Goal: Task Accomplishment & Management: Use online tool/utility

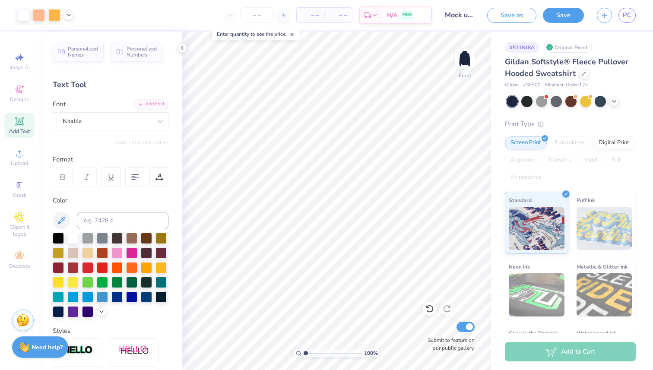
click at [565, 19] on button "Save" at bounding box center [563, 15] width 41 height 15
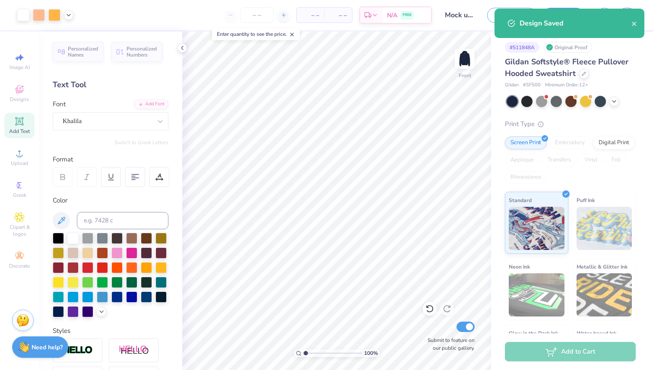
click at [640, 23] on div "Design Saved" at bounding box center [570, 23] width 150 height 29
click at [636, 23] on icon "close" at bounding box center [635, 23] width 6 height 7
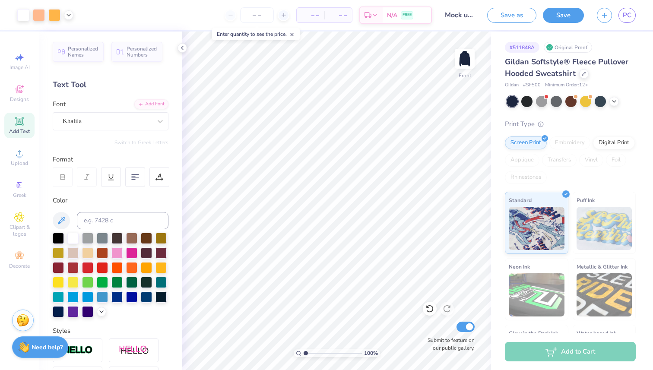
click at [602, 16] on div "Design Saved" at bounding box center [569, 26] width 153 height 39
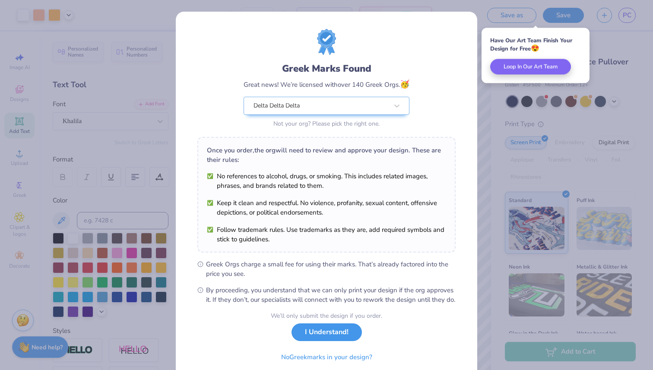
click at [338, 341] on button "I Understand!" at bounding box center [327, 333] width 70 height 18
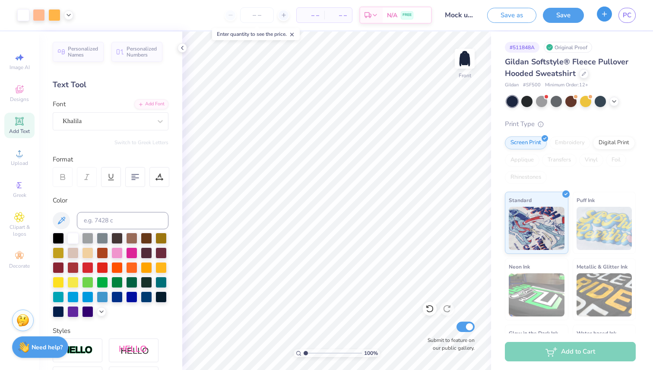
click at [599, 14] on button "button" at bounding box center [604, 13] width 15 height 15
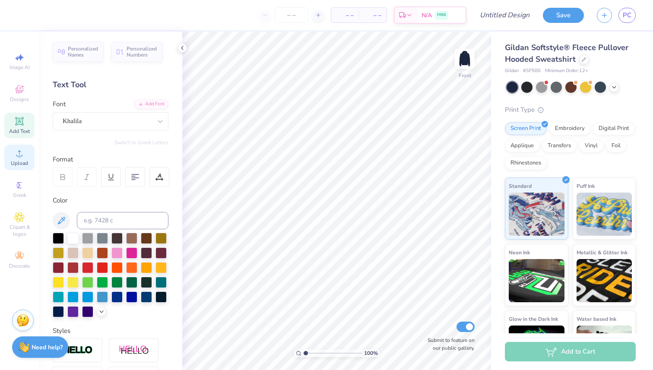
click at [17, 150] on icon at bounding box center [19, 153] width 10 height 10
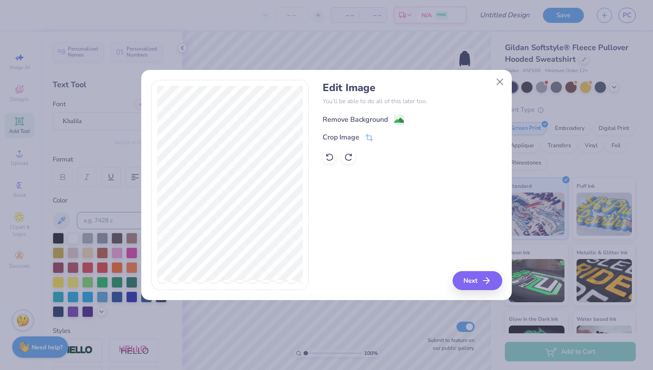
click at [399, 121] on image at bounding box center [400, 121] width 10 height 10
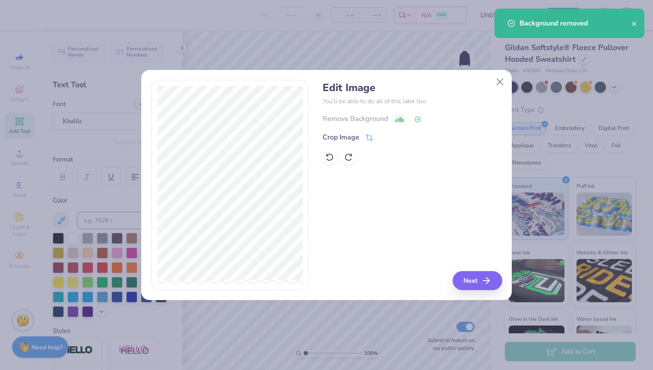
click at [399, 120] on div "Remove Background" at bounding box center [412, 119] width 179 height 11
click at [420, 121] on icon at bounding box center [418, 119] width 6 height 6
click at [399, 120] on div "Remove Background" at bounding box center [412, 119] width 179 height 11
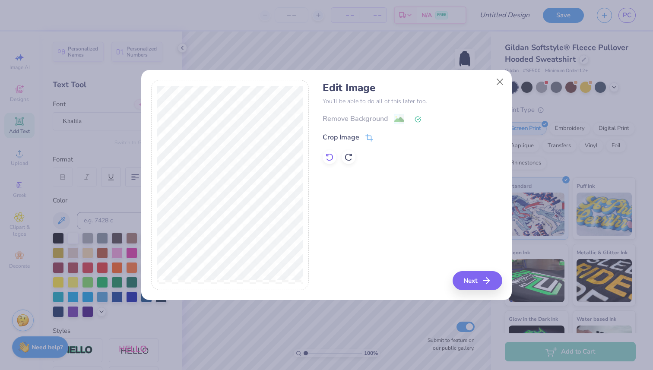
click at [332, 154] on icon at bounding box center [329, 157] width 9 height 9
click at [376, 137] on div "Crop Image" at bounding box center [412, 137] width 179 height 10
click at [368, 137] on icon at bounding box center [370, 139] width 8 height 8
click at [245, 299] on div "Edit Image You’ll be able to do all of this later too. Remove Background Crop I…" at bounding box center [326, 190] width 371 height 220
click at [471, 280] on div "Edit Image You’ll be able to do all of this later too. Remove Background Crop I…" at bounding box center [412, 185] width 179 height 211
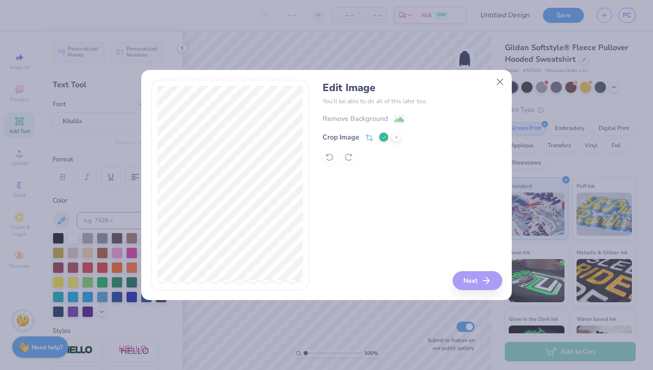
click at [465, 186] on div "Edit Image You’ll be able to do all of this later too. Remove Background Crop I…" at bounding box center [412, 185] width 179 height 211
click at [366, 272] on div "Edit Image You’ll be able to do all of this later too. Remove Background Crop I…" at bounding box center [412, 185] width 179 height 211
click at [386, 136] on polyline at bounding box center [383, 137] width 3 height 3
click at [474, 278] on button "Next" at bounding box center [479, 280] width 50 height 19
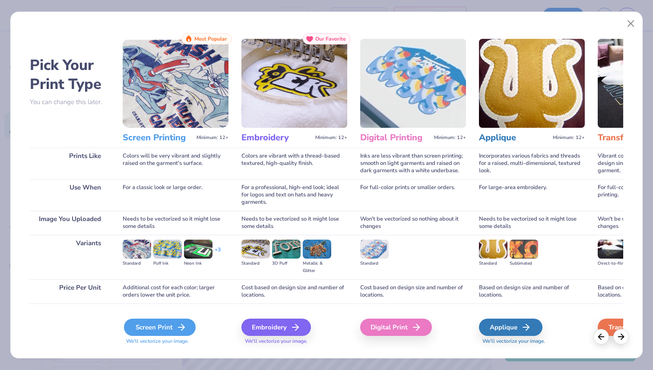
click at [174, 321] on div "Screen Print" at bounding box center [160, 327] width 72 height 17
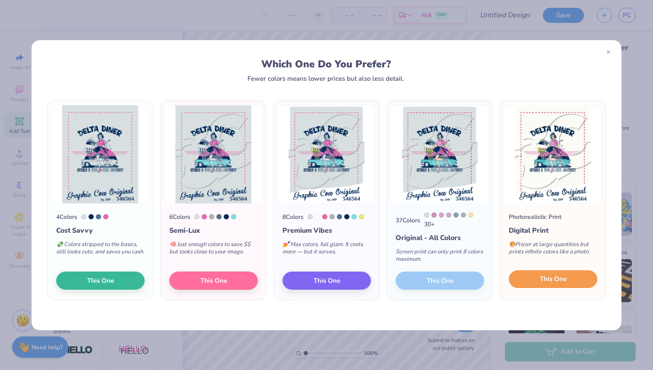
click at [552, 284] on span "This One" at bounding box center [553, 279] width 27 height 10
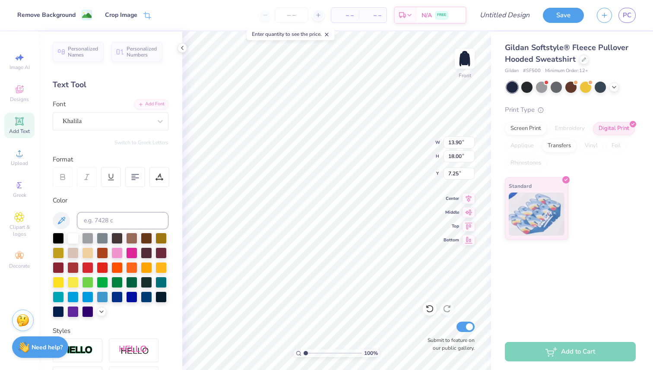
type input "8.09"
type input "10.48"
click at [468, 200] on icon at bounding box center [469, 197] width 12 height 10
type input "9.03"
type input "10.80"
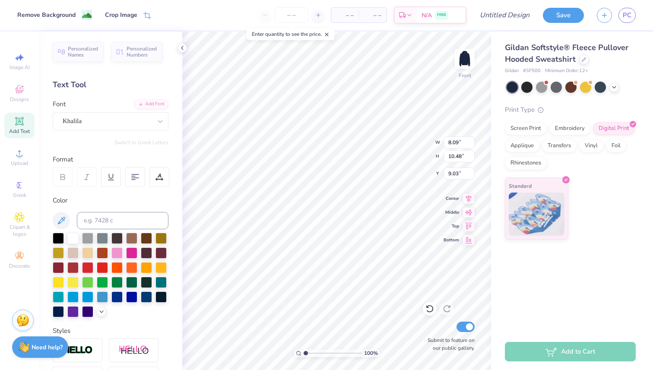
type input "13.99"
click at [468, 196] on icon at bounding box center [469, 197] width 6 height 7
type input "7.05"
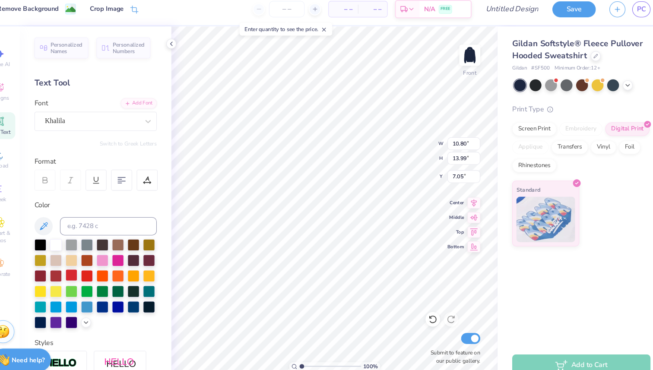
click at [92, 267] on div at bounding box center [87, 266] width 11 height 11
click at [90, 267] on div at bounding box center [87, 266] width 11 height 11
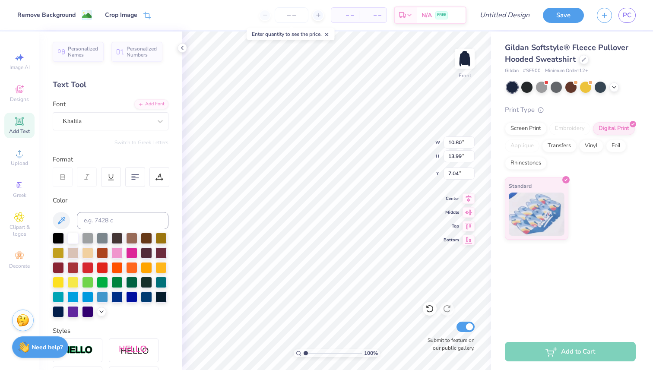
type input "7.10"
click at [471, 198] on icon at bounding box center [469, 197] width 12 height 10
type input "9.35"
type input "12.11"
type input "8.98"
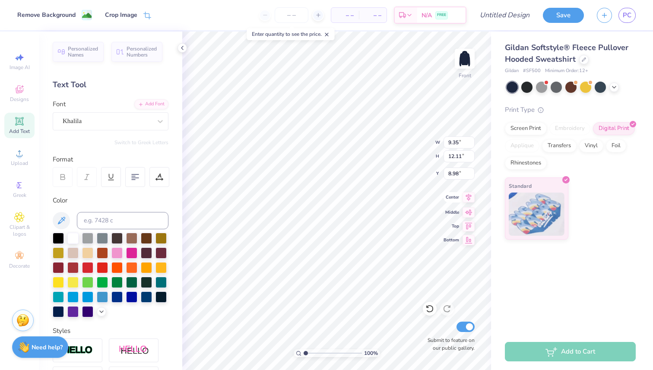
click at [468, 197] on icon at bounding box center [469, 197] width 12 height 10
click at [564, 20] on button "Save" at bounding box center [563, 13] width 41 height 15
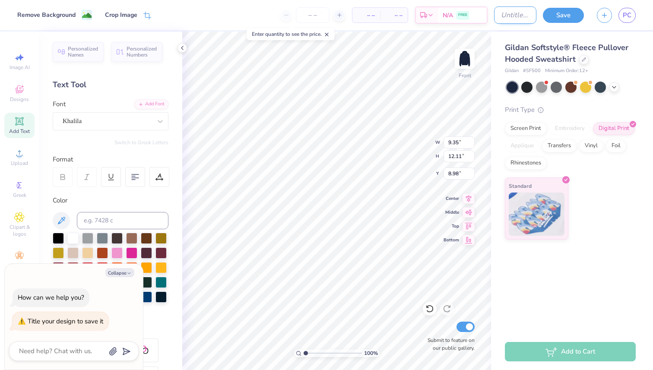
type textarea "x"
click at [511, 23] on input "Design Title" at bounding box center [515, 14] width 42 height 17
type input "M"
type textarea "x"
type input "Mo"
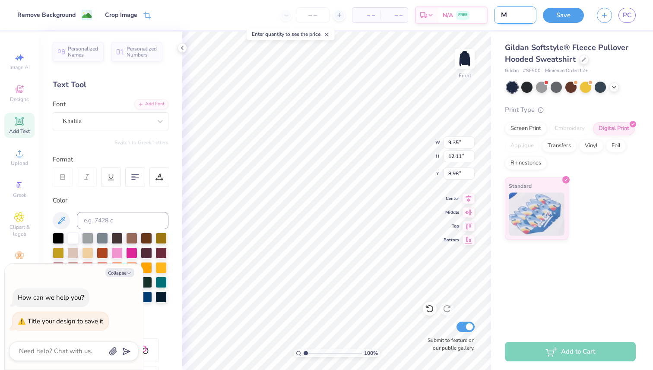
type textarea "x"
type input "Moc"
type textarea "x"
type input "Mock"
type textarea "x"
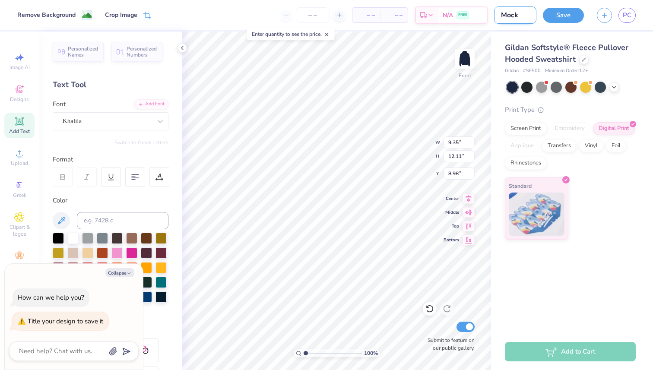
type input "Mock"
type textarea "x"
type input "Mock u"
type textarea "x"
type input "Mock up"
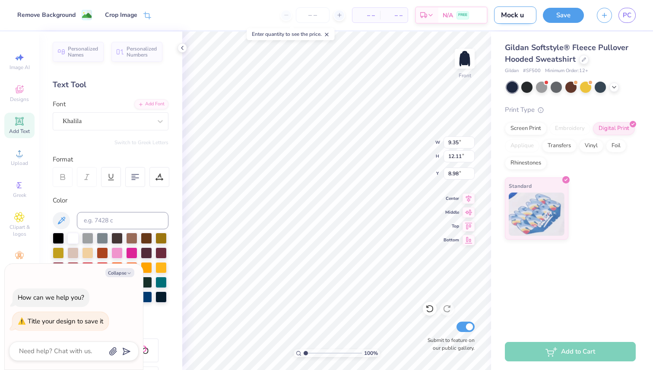
type textarea "x"
type input "Mock up"
click at [565, 18] on button "Save" at bounding box center [563, 13] width 41 height 15
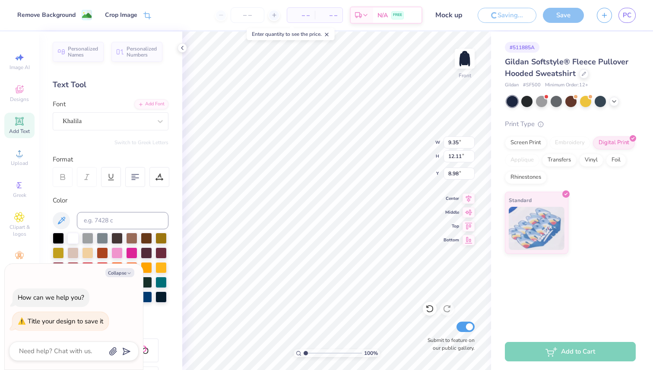
type textarea "x"
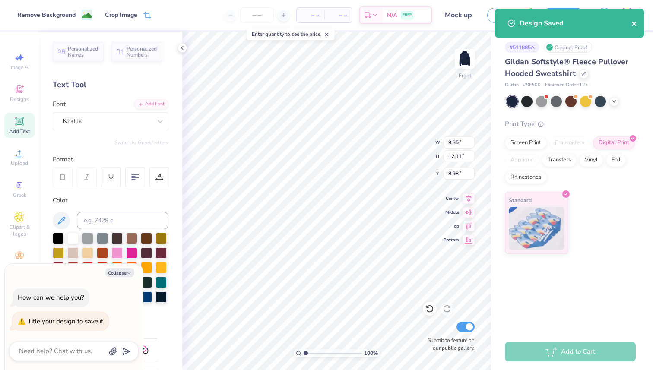
click at [636, 23] on icon "close" at bounding box center [635, 23] width 6 height 7
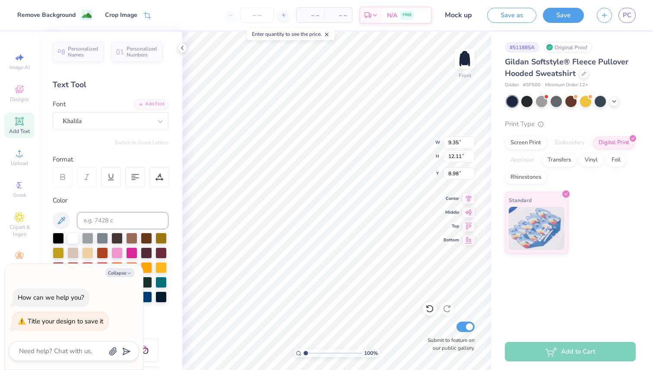
click at [603, 15] on div "Design Saved" at bounding box center [569, 26] width 153 height 39
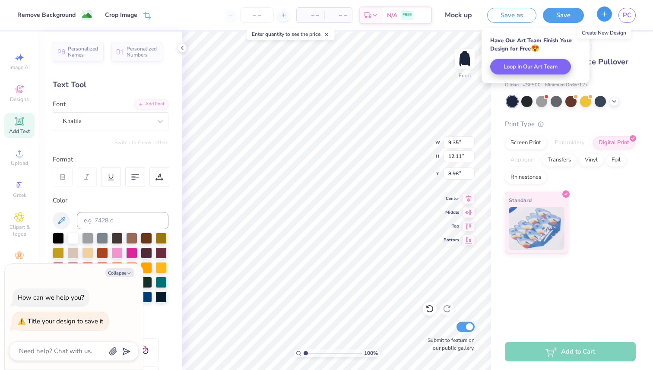
click at [607, 16] on icon "button" at bounding box center [604, 13] width 7 height 7
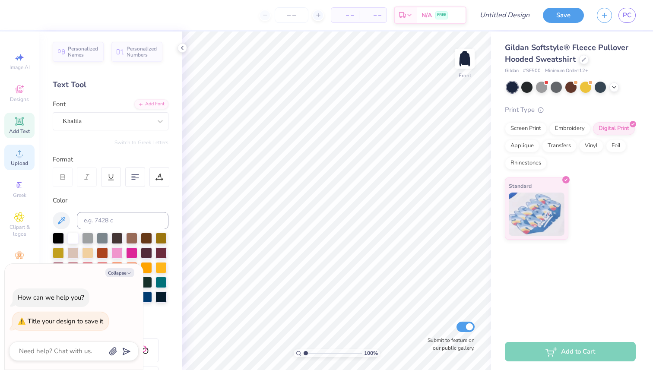
click at [22, 159] on div "Upload" at bounding box center [19, 157] width 30 height 25
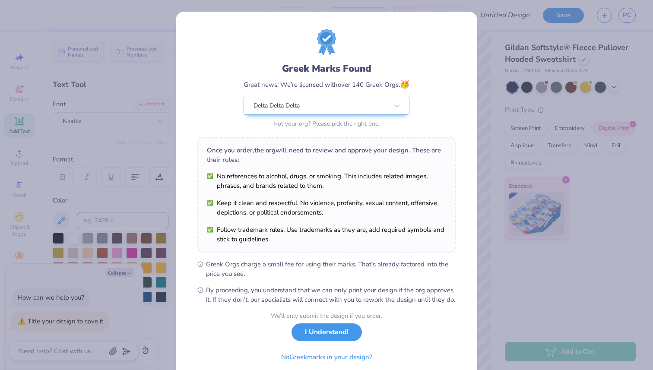
click at [320, 341] on button "I Understand!" at bounding box center [327, 333] width 70 height 18
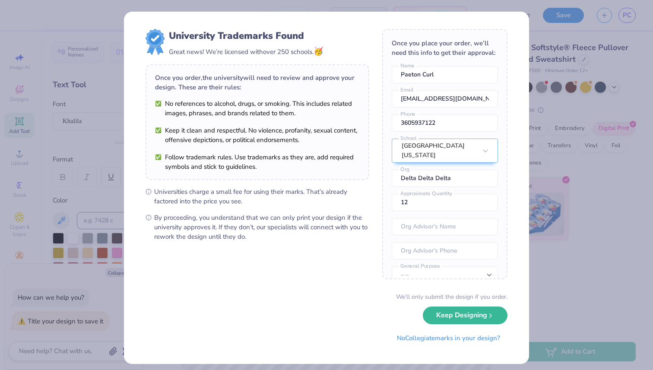
click at [549, 288] on div "University Trademarks Found Great news! We’re licensed with over 250 schools. 🥳…" at bounding box center [326, 185] width 653 height 370
click at [486, 319] on button "Keep Designing" at bounding box center [465, 314] width 85 height 18
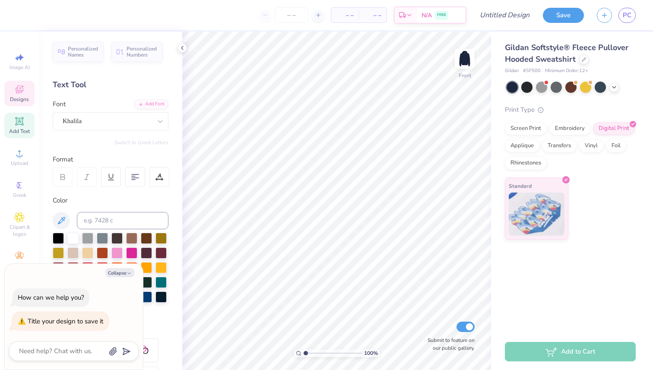
click at [17, 91] on icon at bounding box center [19, 91] width 7 height 6
type textarea "x"
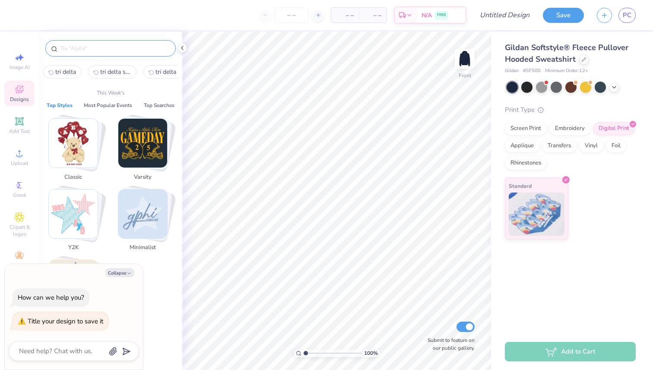
click at [76, 48] on input "text" at bounding box center [115, 48] width 111 height 9
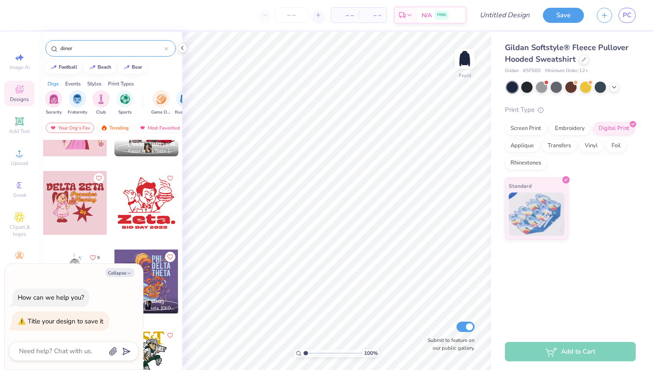
scroll to position [52, 0]
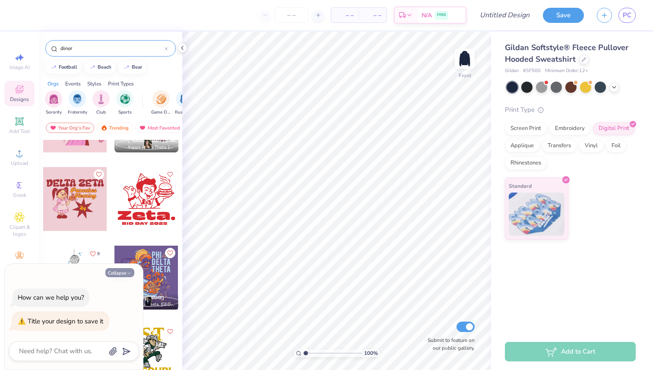
type input "diner"
click at [109, 271] on button "Collapse" at bounding box center [119, 272] width 29 height 9
type textarea "x"
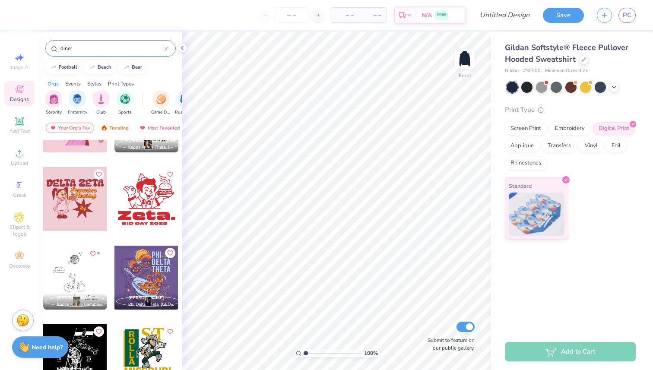
click at [81, 45] on input "diner" at bounding box center [112, 48] width 105 height 9
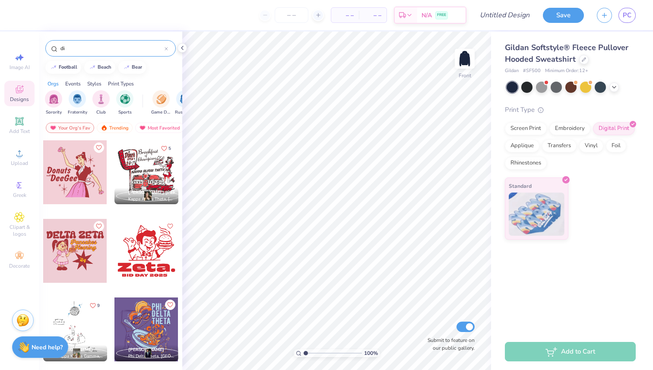
type input "d"
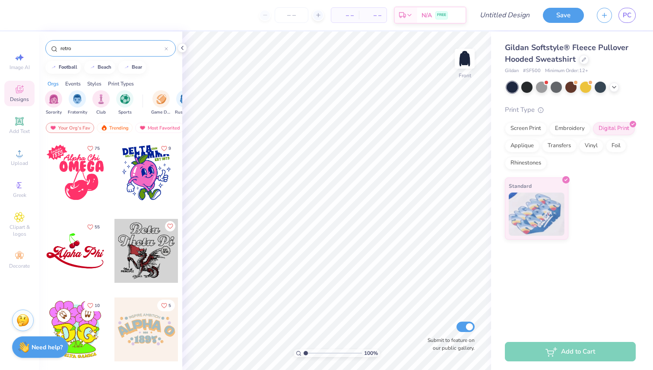
drag, startPoint x: 88, startPoint y: 46, endPoint x: 38, endPoint y: 46, distance: 50.1
click at [38, 46] on div "– – Per Item – – Total Est. Delivery N/A FREE Design Title Save PC Image AI Des…" at bounding box center [326, 185] width 653 height 370
type input "diner"
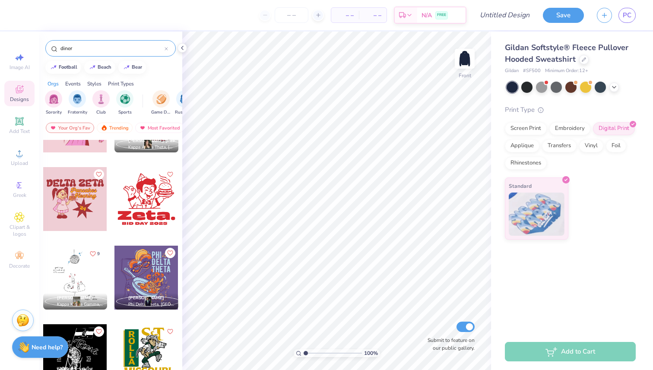
scroll to position [0, 0]
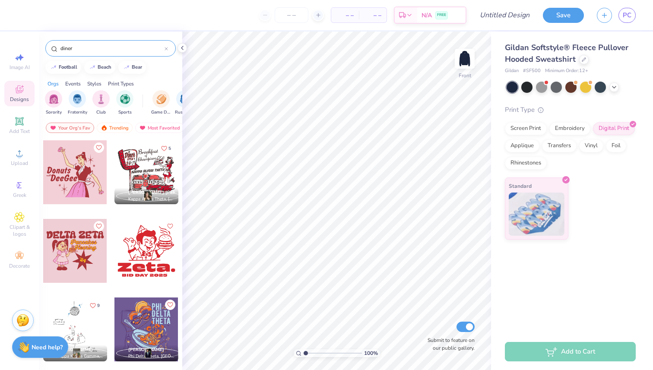
click at [150, 168] on div at bounding box center [211, 172] width 192 height 64
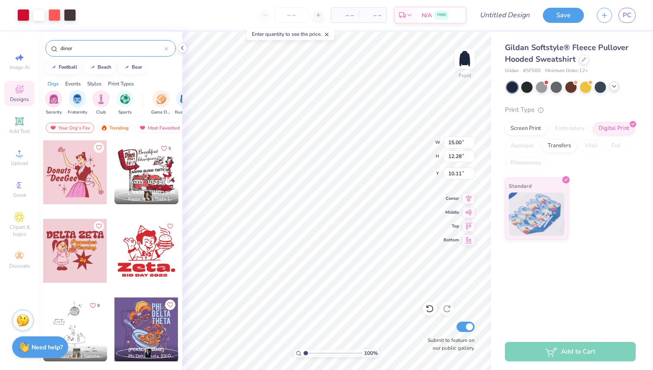
click at [618, 86] on div at bounding box center [615, 87] width 10 height 10
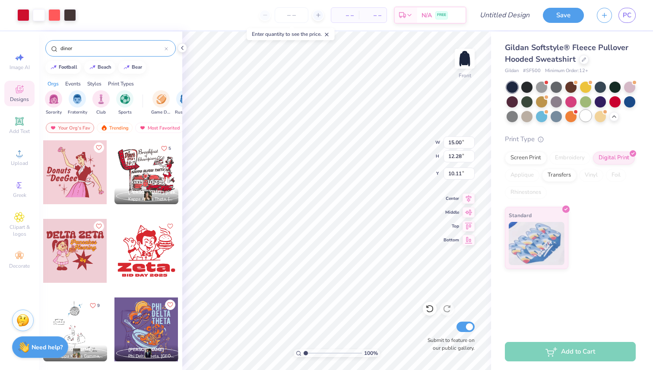
click at [585, 113] on div at bounding box center [585, 115] width 11 height 11
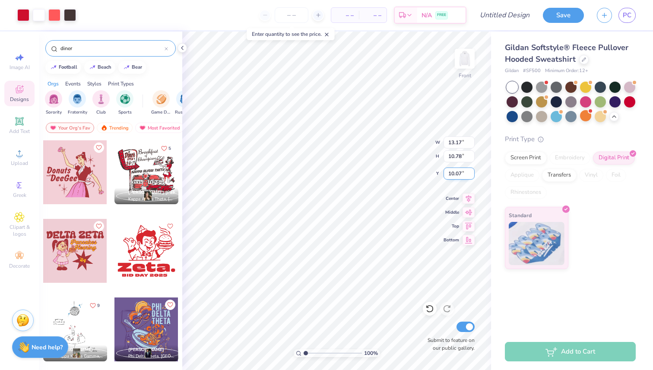
type input "13.17"
type input "10.78"
type input "10.07"
click at [466, 196] on icon at bounding box center [469, 197] width 6 height 7
click at [469, 201] on icon at bounding box center [469, 197] width 12 height 10
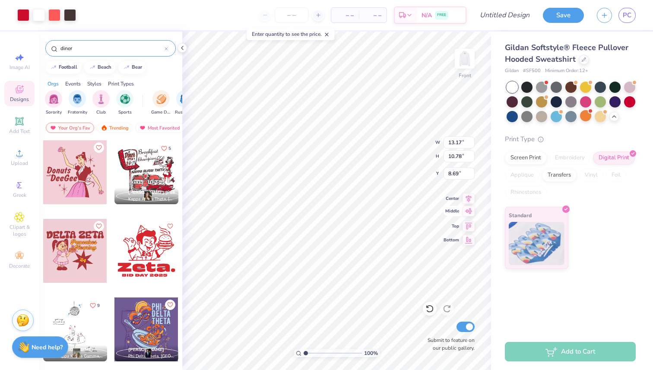
click at [472, 213] on icon at bounding box center [469, 211] width 12 height 10
type input "10.86"
click at [472, 213] on icon at bounding box center [469, 211] width 12 height 10
click at [470, 214] on icon at bounding box center [469, 211] width 12 height 10
click at [468, 211] on icon at bounding box center [469, 211] width 12 height 10
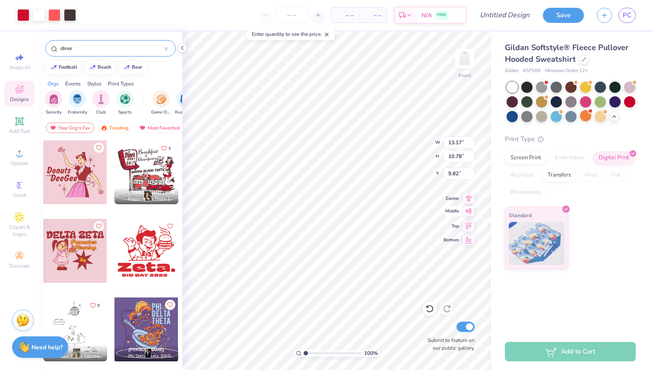
type input "9.82"
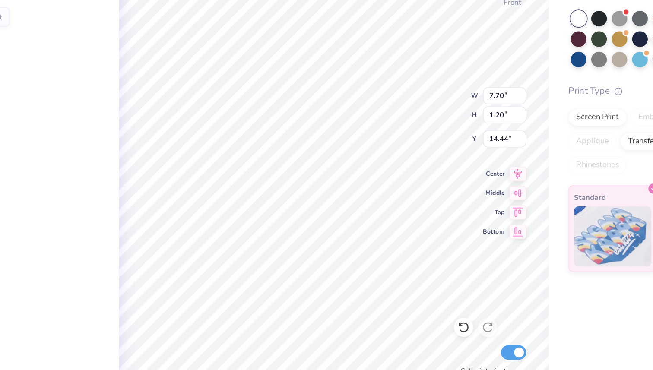
type input "7.49"
type input "1.17"
type input "14.47"
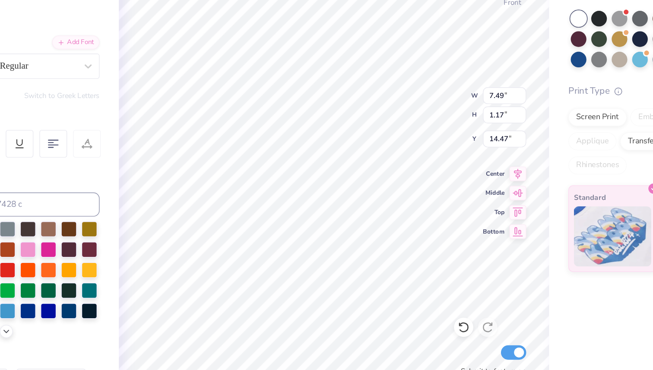
type textarea "Delta Delta Delta"
type input "13.17"
type input "10.22"
type input "10.00"
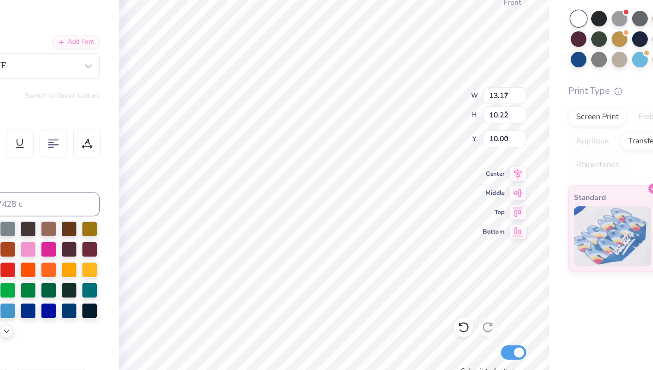
type input "4.66"
type input "1.45"
type input "9.86"
type textarea "B"
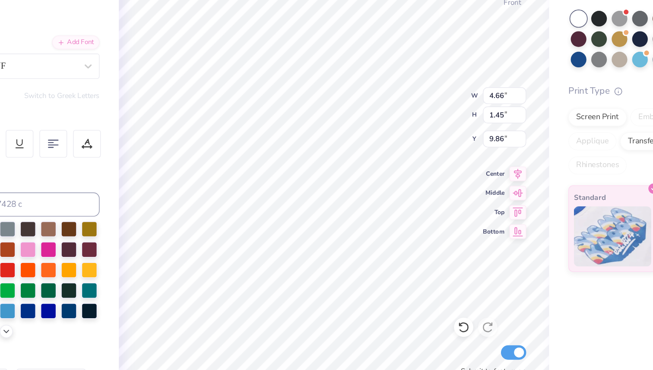
type textarea "Delta House"
type input "4.43"
type input "1.05"
type input "11.71"
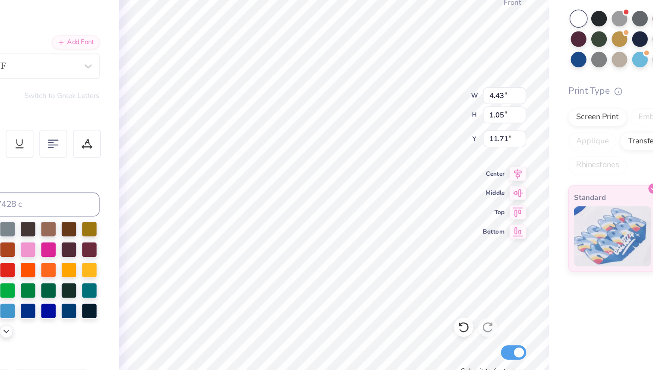
scroll to position [0, 0]
type textarea "Pancakes"
type input "9.84"
type input "0.59"
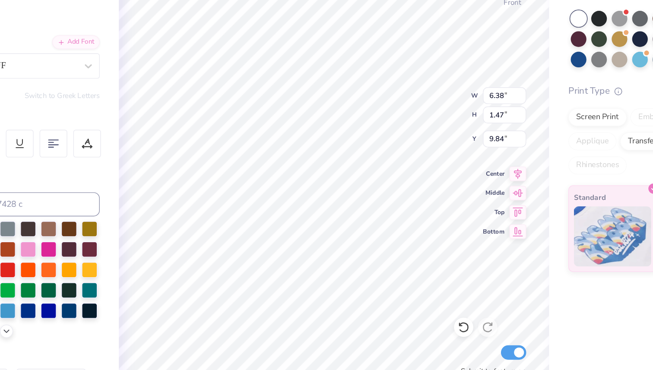
type input "0.84"
type input "11.05"
type input "11.37"
type input "11.58"
type input "0.59"
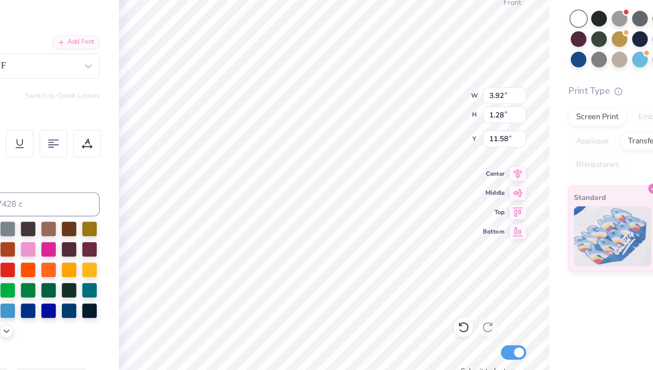
type input "0.84"
type input "11.05"
type input "11.91"
type input "11.40"
type input "9.86"
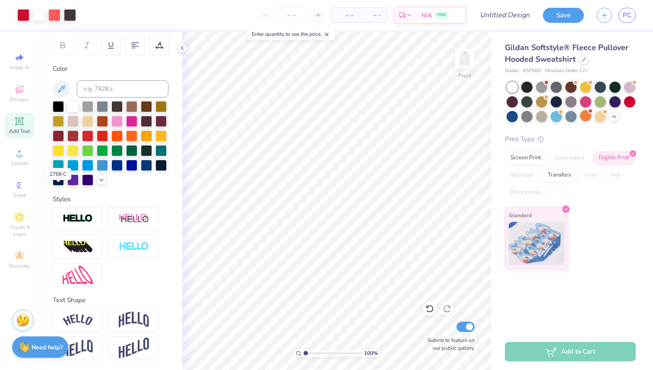
scroll to position [0, 0]
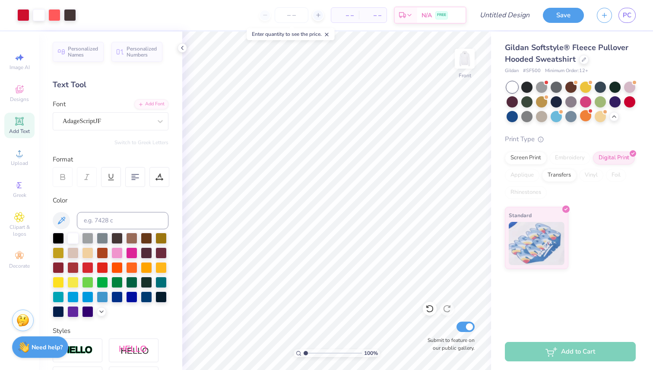
click at [22, 77] on div "Image AI Designs Add Text Upload Greek Clipart & logos Decorate" at bounding box center [19, 161] width 30 height 224
click at [19, 92] on icon at bounding box center [19, 91] width 7 height 6
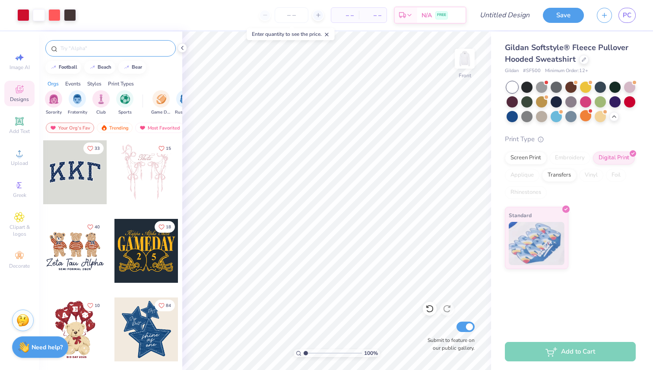
click at [106, 55] on div at bounding box center [110, 48] width 131 height 16
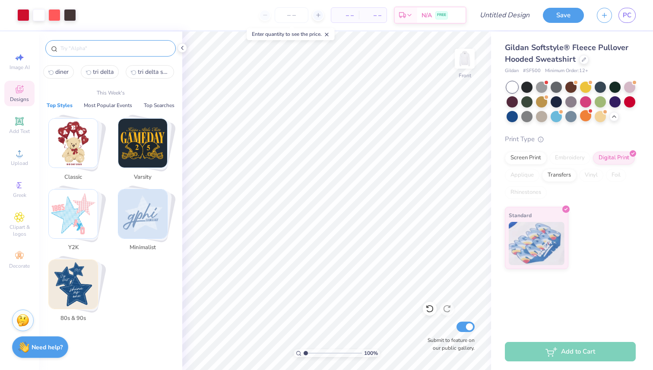
click at [106, 52] on input "text" at bounding box center [115, 48] width 111 height 9
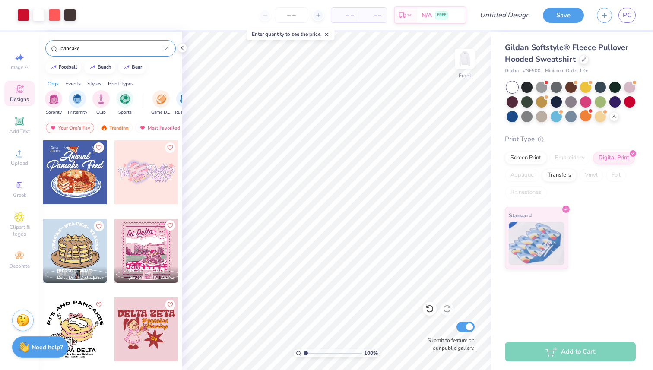
click at [170, 226] on icon "Like" at bounding box center [170, 226] width 6 height 6
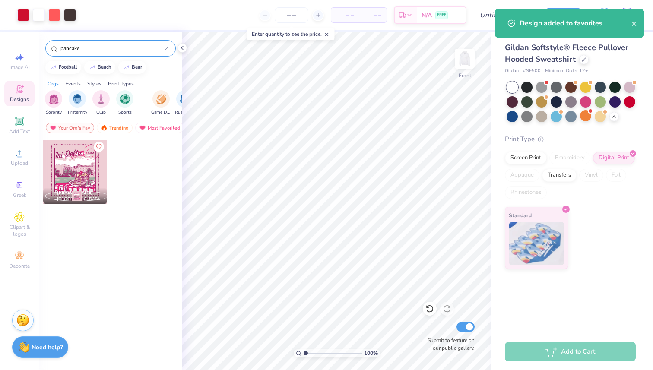
click at [99, 147] on icon "Like" at bounding box center [99, 147] width 6 height 6
click at [182, 47] on icon at bounding box center [182, 48] width 7 height 7
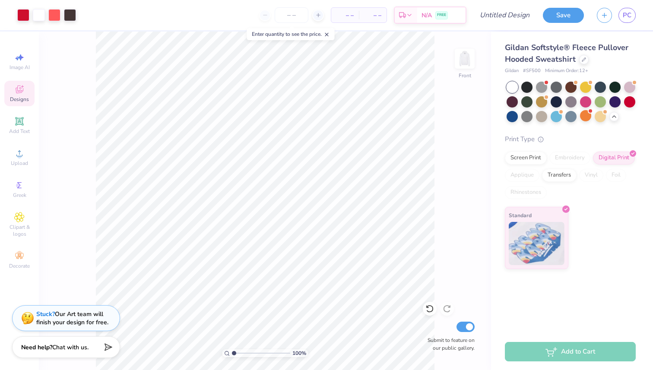
click at [31, 92] on div "Designs" at bounding box center [19, 93] width 30 height 25
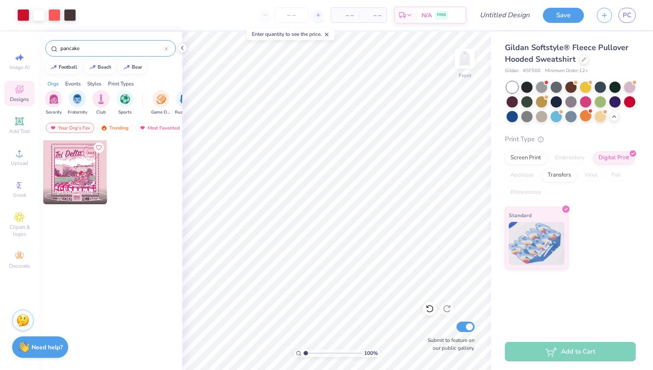
click at [87, 46] on input "pancake" at bounding box center [112, 48] width 105 height 9
click at [53, 102] on img "filter for Sorority" at bounding box center [54, 98] width 10 height 10
click at [101, 127] on img at bounding box center [104, 128] width 7 height 6
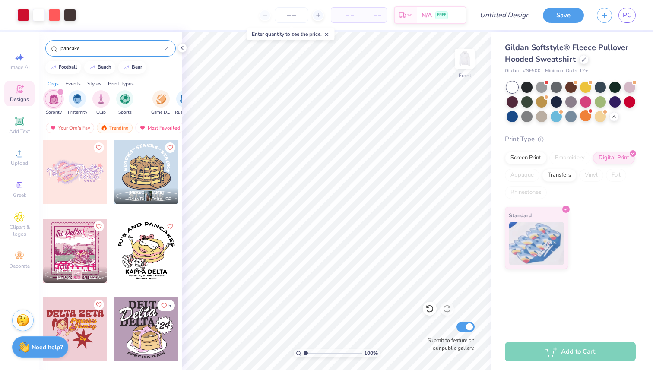
click at [88, 53] on div "pancake" at bounding box center [110, 48] width 131 height 16
click at [88, 45] on input "pancake" at bounding box center [112, 48] width 105 height 9
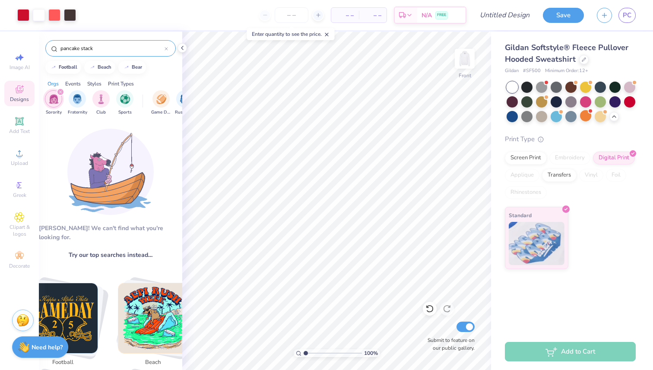
type input "pancake stack"
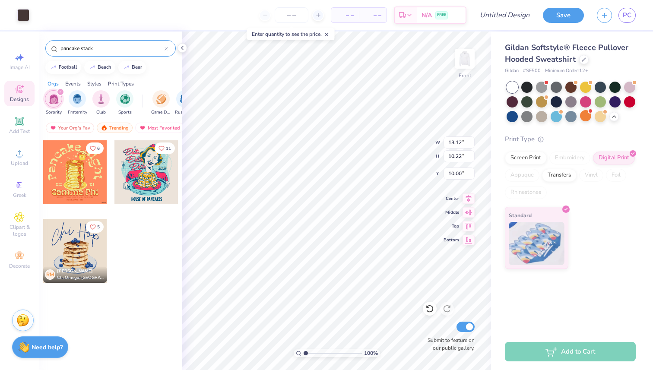
type input "13.12"
type input "10.22"
type input "10.00"
click at [425, 310] on div at bounding box center [430, 309] width 14 height 14
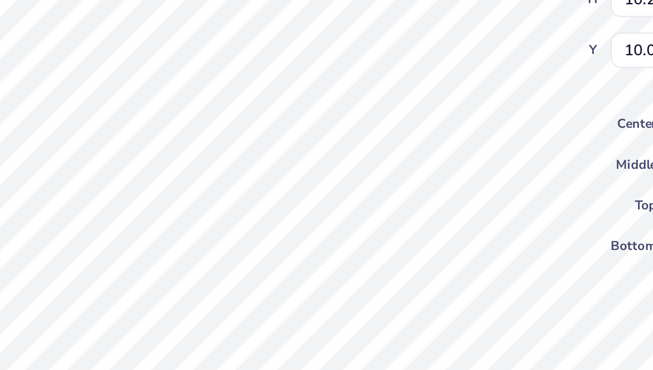
type input "13.12"
type input "10.22"
type input "10.00"
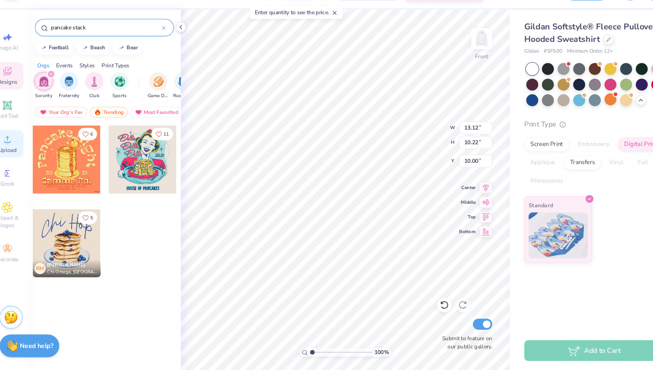
click at [20, 158] on icon at bounding box center [19, 153] width 10 height 10
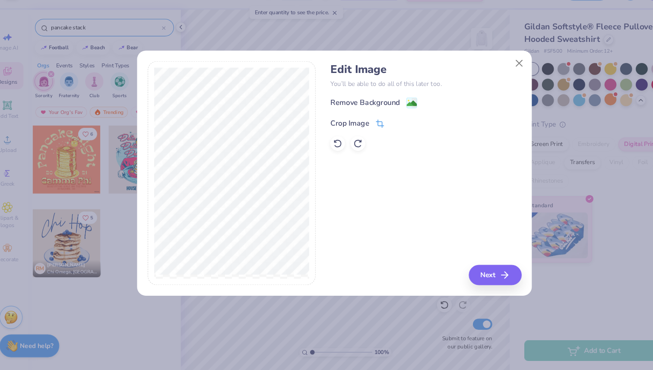
click at [366, 136] on icon at bounding box center [370, 139] width 8 height 8
click at [391, 115] on div "Remove Background Crop Image" at bounding box center [412, 139] width 179 height 51
click at [398, 115] on div "Remove Background Crop Image" at bounding box center [412, 139] width 179 height 51
click at [398, 137] on icon at bounding box center [396, 137] width 5 height 5
click at [398, 123] on image at bounding box center [400, 121] width 10 height 10
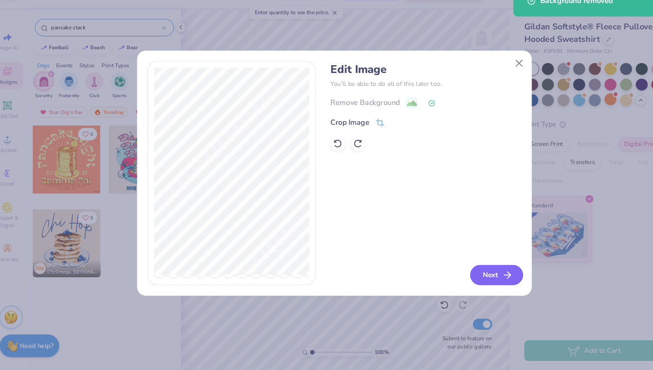
click at [486, 277] on icon "button" at bounding box center [489, 281] width 10 height 10
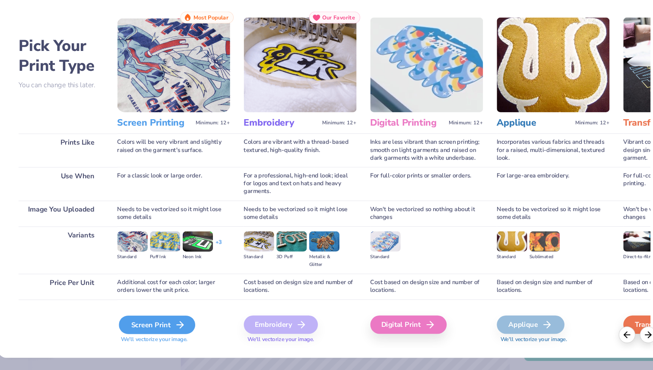
click at [178, 326] on icon at bounding box center [181, 327] width 10 height 10
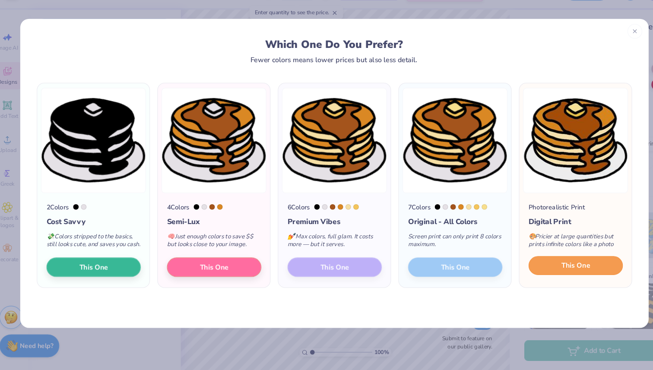
click at [548, 277] on span "This One" at bounding box center [553, 272] width 27 height 10
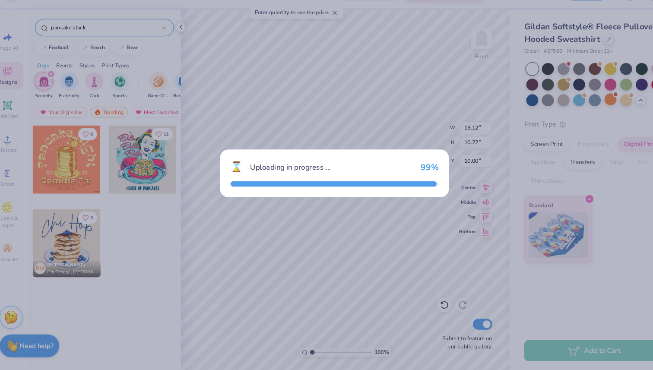
type input "8.88"
type input "7.23"
type input "12.63"
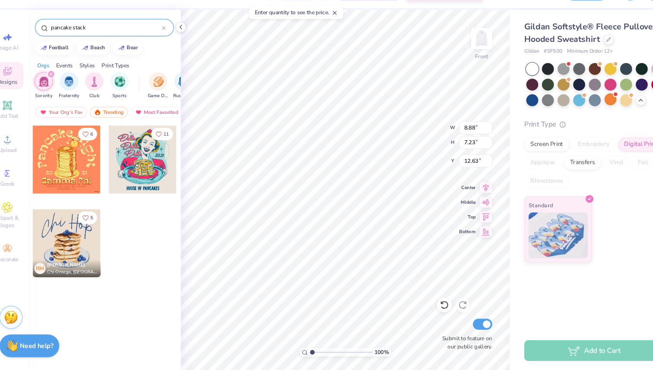
type input "3.41"
type input "2.77"
type input "10.95"
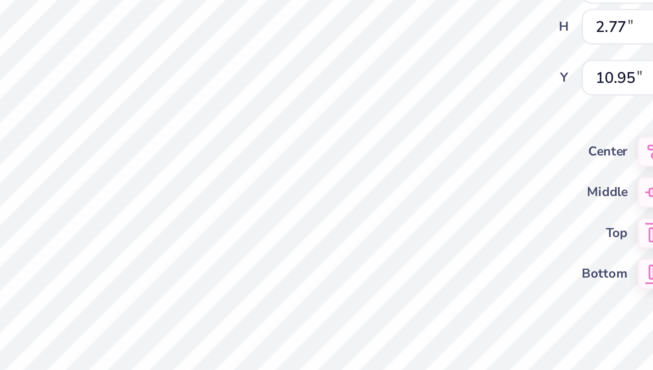
type input "2.25"
type input "1.83"
type input "11.36"
type input "2.68"
type input "2.18"
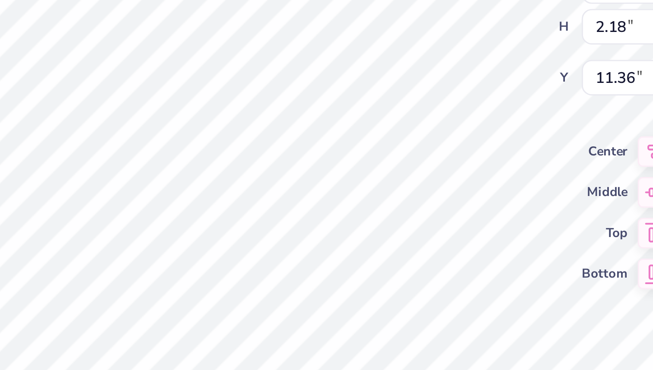
type input "2.69"
type input "2.19"
type input "11.34"
type input "13.12"
type input "10.22"
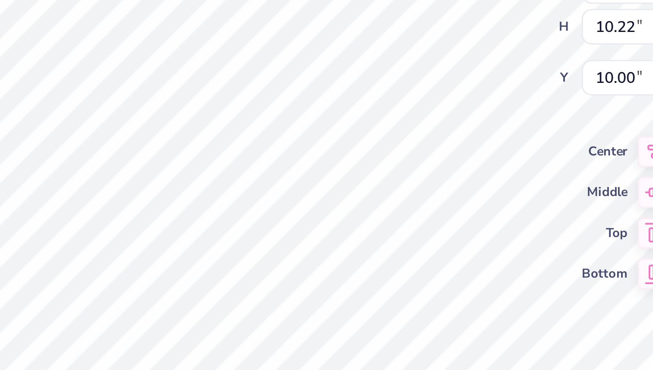
type input "10.16"
type input "13.12"
type input "10.22"
type input "10.16"
type input "11.54"
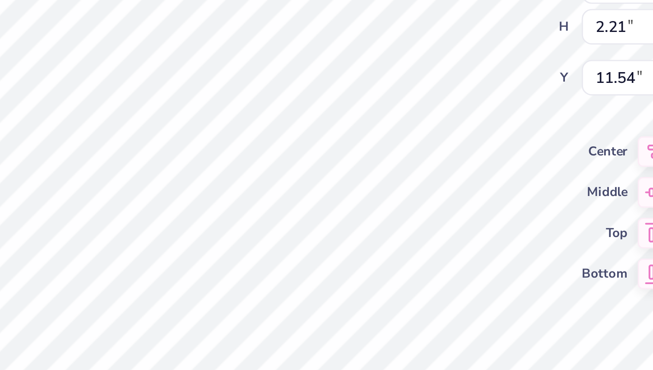
type input "13.12"
type input "10.22"
type input "10.16"
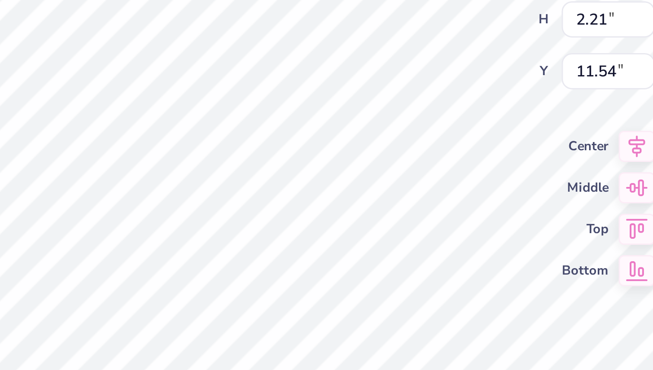
type input "2.37"
type input "2.00"
type input "11.73"
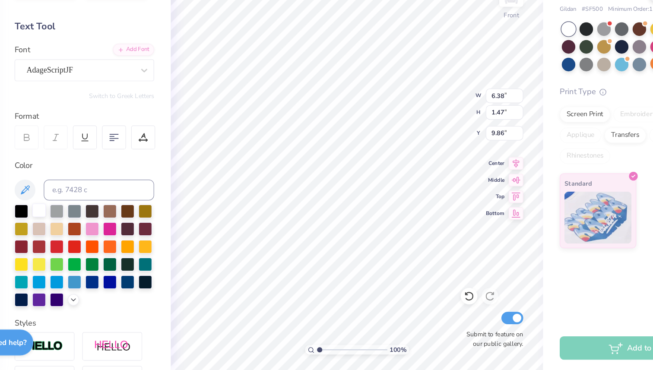
click at [76, 239] on div at bounding box center [72, 237] width 11 height 11
type input "3.92"
type input "1.28"
type input "11.91"
type input "13.12"
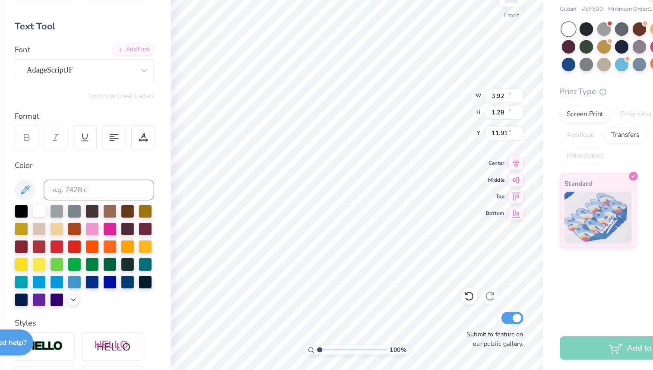
type input "10.22"
type input "10.16"
click at [70, 238] on div at bounding box center [72, 237] width 11 height 11
click at [74, 239] on div at bounding box center [72, 237] width 11 height 11
click at [555, 96] on div at bounding box center [556, 101] width 11 height 11
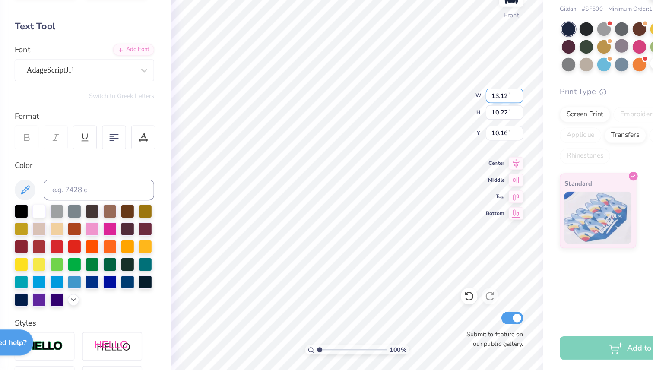
click at [405, 143] on div "100 % Front W 13.12 13.12 " H 10.22 10.22 " Y 10.16 10.16 " Center Middle Top B…" at bounding box center [336, 201] width 309 height 339
click at [69, 237] on div at bounding box center [72, 237] width 11 height 11
type input "14.68"
click at [72, 233] on div at bounding box center [72, 237] width 11 height 11
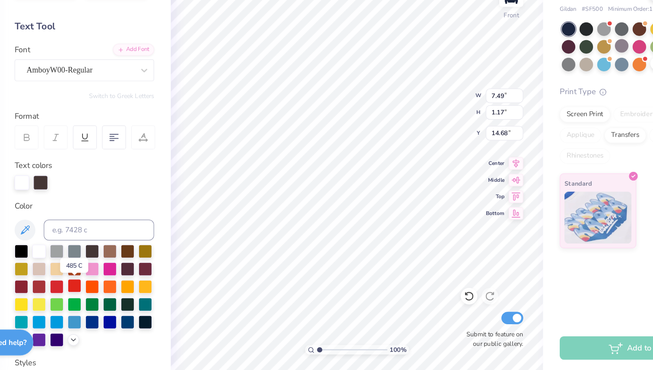
click at [102, 301] on div at bounding box center [102, 300] width 11 height 11
type input "9.86"
click at [61, 215] on div at bounding box center [59, 214] width 12 height 12
type input "7.49"
type input "1.17"
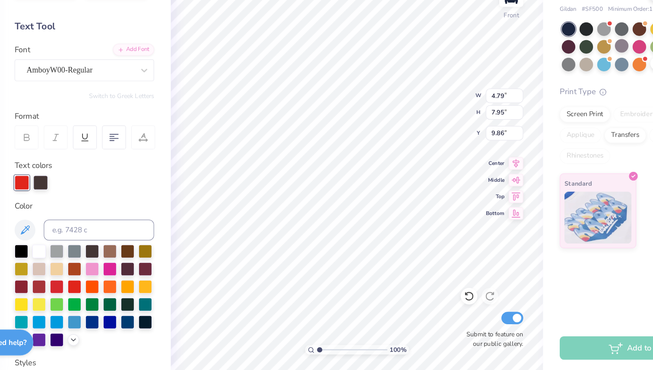
type input "14.68"
click at [59, 215] on div at bounding box center [59, 214] width 12 height 12
click at [61, 214] on div at bounding box center [59, 215] width 12 height 12
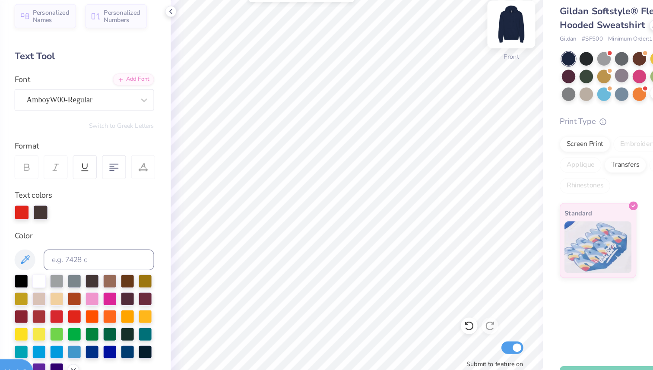
click at [466, 54] on img at bounding box center [465, 58] width 35 height 35
click at [470, 58] on img at bounding box center [465, 58] width 35 height 35
click at [470, 58] on img at bounding box center [464, 58] width 17 height 17
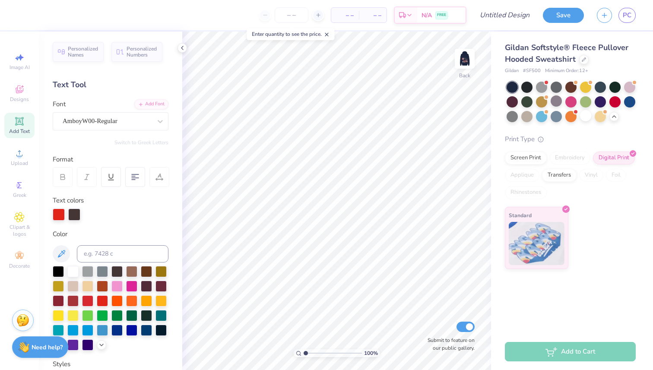
click at [24, 129] on span "Add Text" at bounding box center [19, 131] width 21 height 7
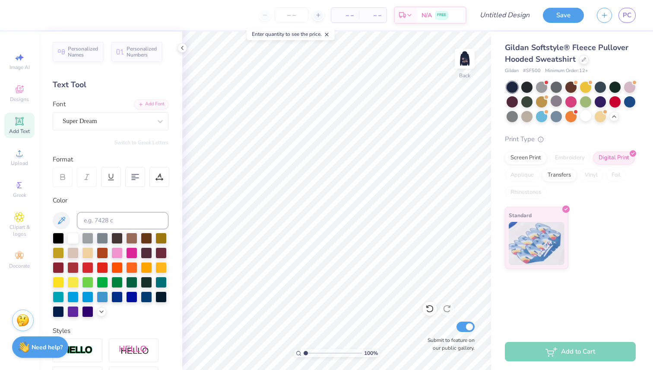
click at [30, 118] on div "Add Text" at bounding box center [19, 125] width 30 height 25
type textarea "T"
type textarea "DHOP"
click at [10, 195] on div "Greek" at bounding box center [19, 189] width 30 height 25
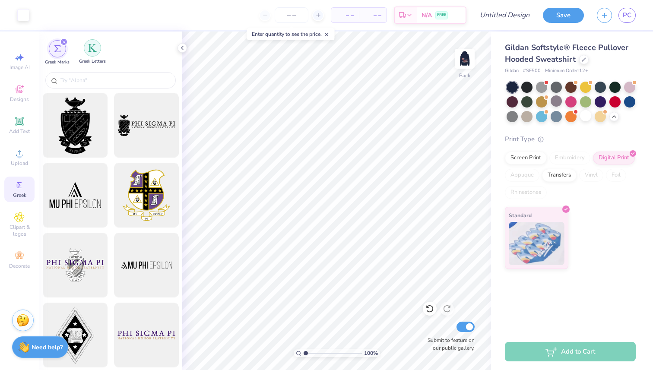
click at [88, 48] on img "filter for Greek Letters" at bounding box center [92, 48] width 9 height 9
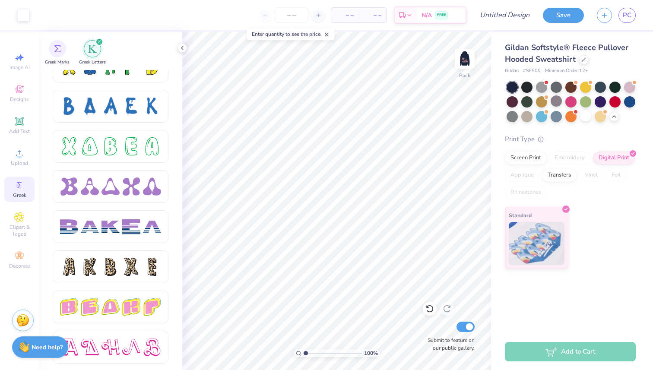
scroll to position [1267, 0]
click at [128, 192] on div at bounding box center [131, 186] width 18 height 18
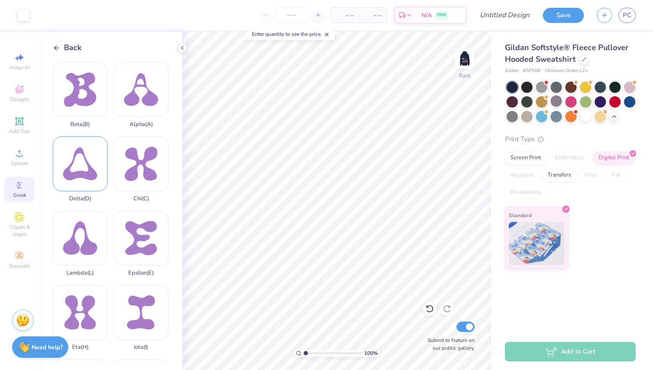
click at [69, 161] on div "Delta ( D )" at bounding box center [80, 170] width 55 height 66
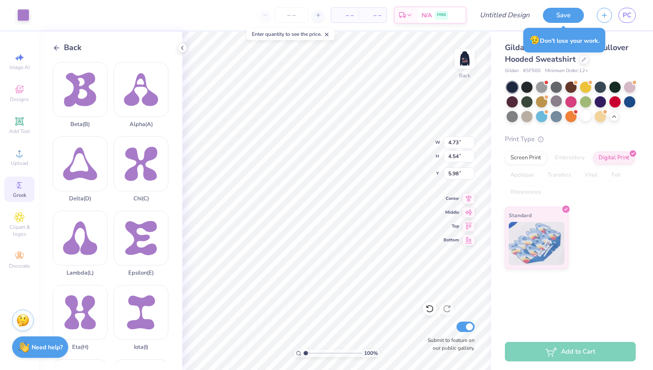
click at [57, 47] on icon at bounding box center [57, 48] width 8 height 8
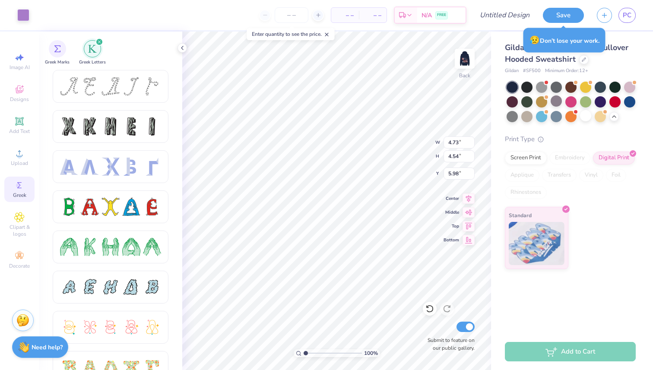
click at [29, 187] on div "Greek" at bounding box center [19, 189] width 30 height 25
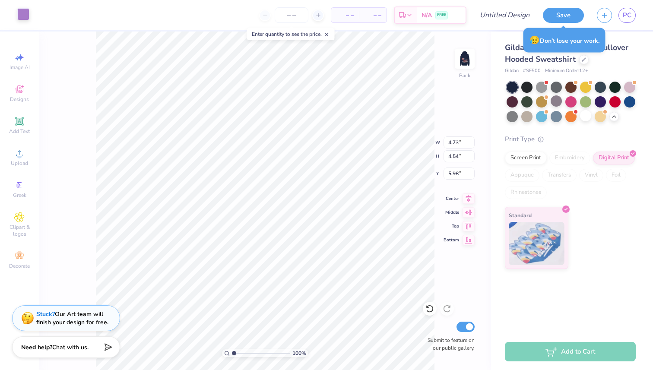
click at [24, 15] on div at bounding box center [23, 14] width 12 height 12
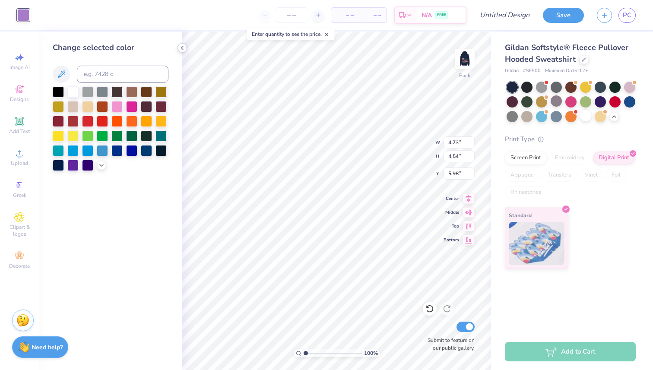
click at [179, 50] on icon at bounding box center [182, 48] width 7 height 7
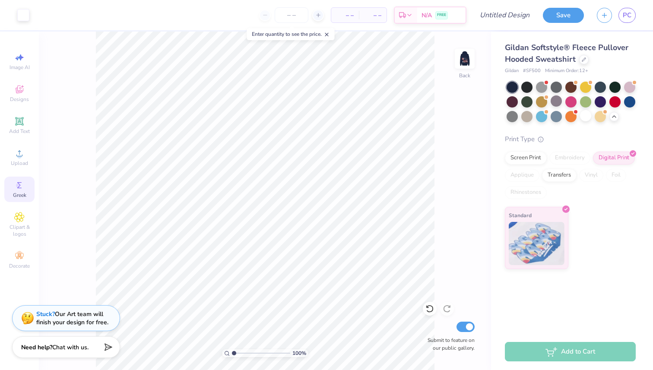
click at [20, 186] on circle at bounding box center [18, 185] width 5 height 5
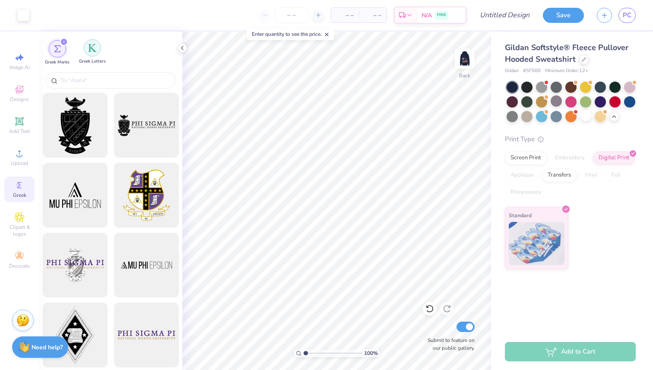
click at [91, 50] on img "filter for Greek Letters" at bounding box center [92, 48] width 9 height 9
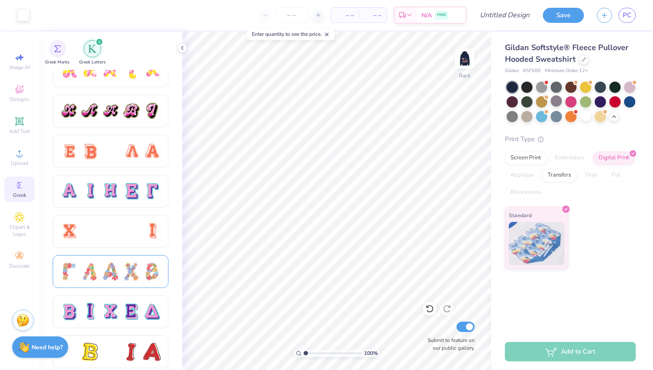
scroll to position [515, 0]
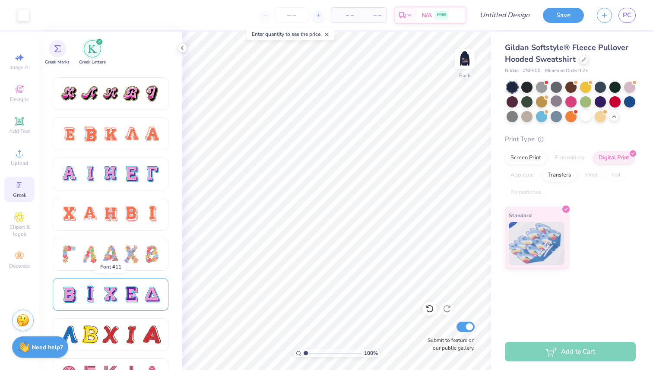
click at [150, 284] on div at bounding box center [111, 294] width 116 height 33
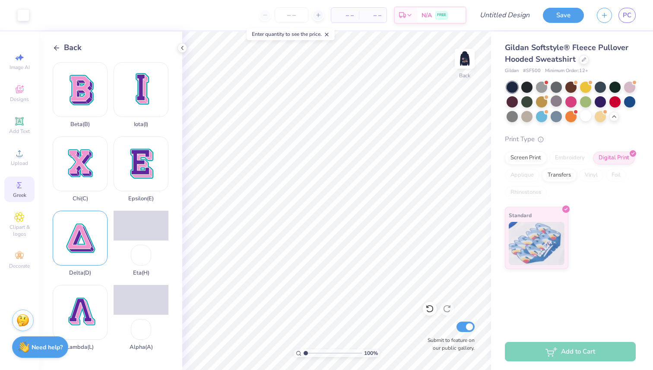
click at [83, 225] on div "Delta ( D )" at bounding box center [80, 244] width 55 height 66
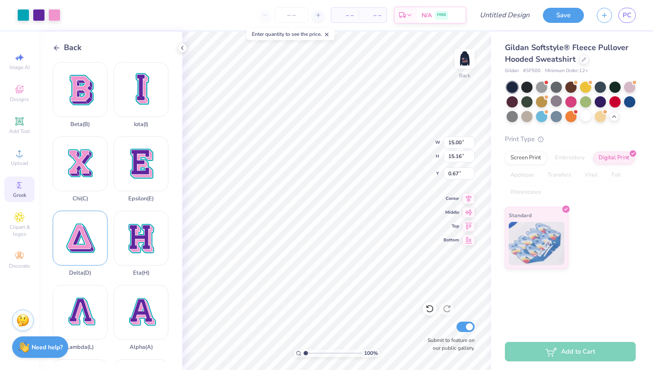
click at [83, 225] on div "Delta ( D )" at bounding box center [80, 244] width 55 height 66
type input "3.68"
type input "3.72"
type input "15.00"
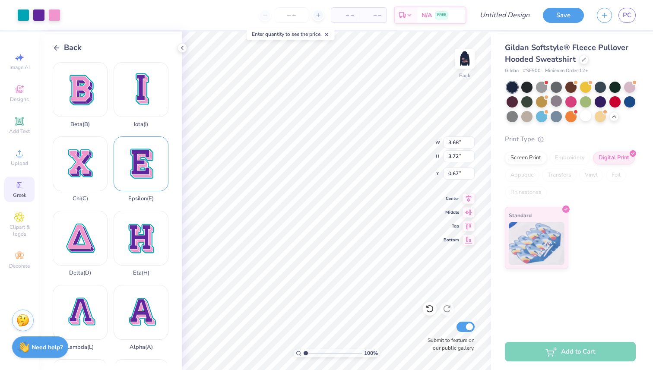
type input "15.16"
type input "4.50"
type input "4.55"
type input "15.00"
type input "15.16"
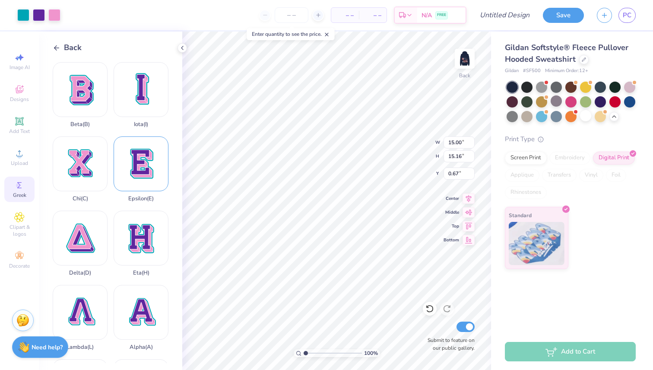
type input "4.92"
type input "4.97"
type input "4.50"
type input "4.55"
type input "0.50"
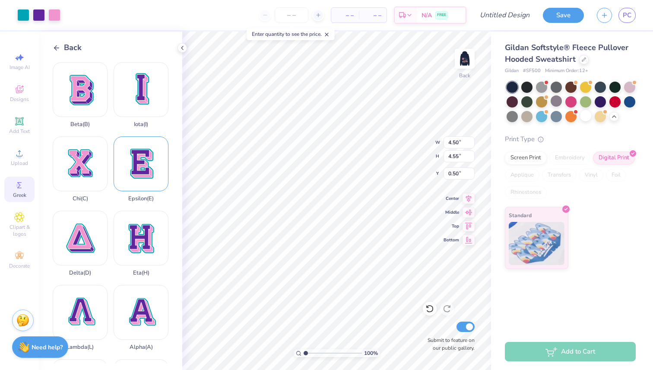
type input "3.68"
type input "3.72"
type input "10.93"
click at [463, 57] on img at bounding box center [465, 58] width 35 height 35
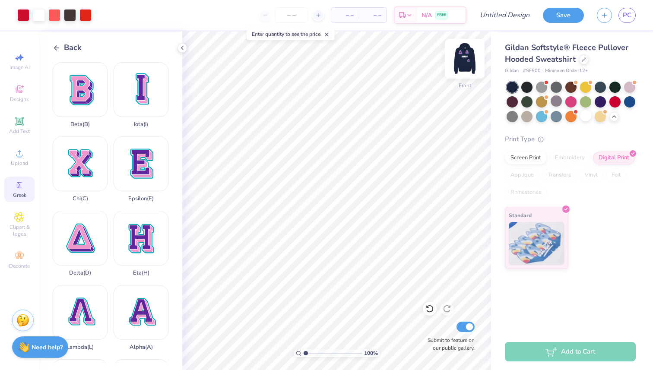
click at [459, 64] on img at bounding box center [465, 58] width 35 height 35
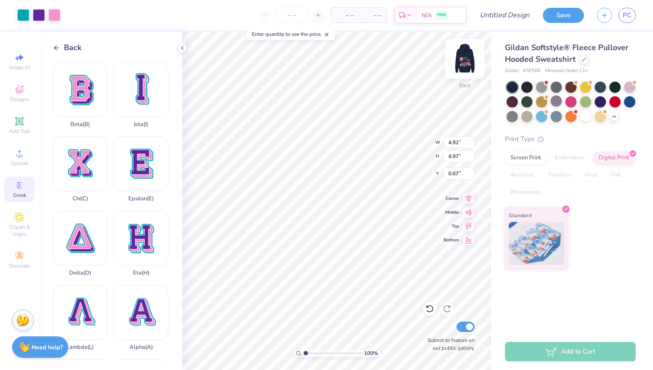
type input "0.51"
click at [41, 14] on div at bounding box center [39, 14] width 12 height 12
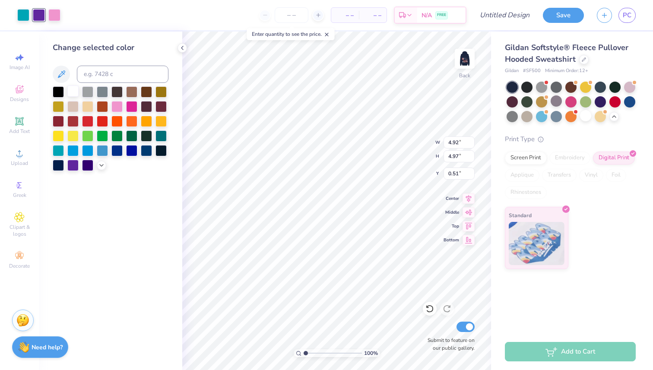
click at [74, 92] on div at bounding box center [72, 91] width 11 height 11
type input "4.50"
type input "4.55"
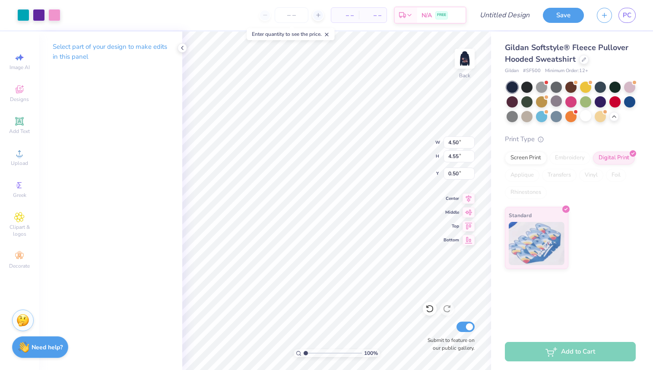
type input "0.73"
click at [33, 15] on div at bounding box center [39, 14] width 12 height 12
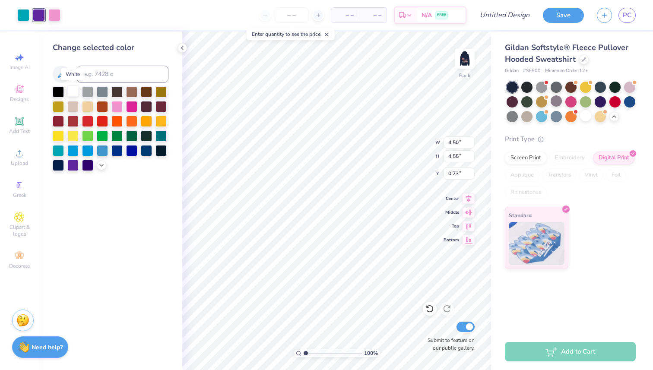
click at [77, 89] on div at bounding box center [72, 91] width 11 height 11
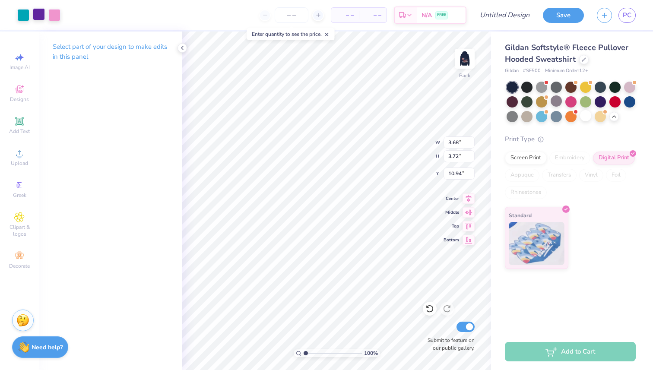
click at [33, 13] on div at bounding box center [39, 14] width 12 height 12
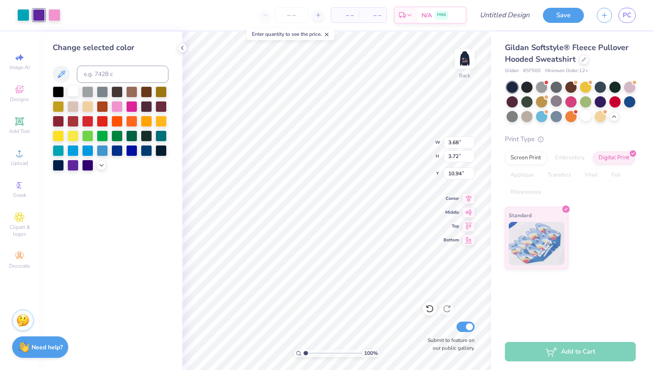
click at [72, 90] on div at bounding box center [72, 91] width 11 height 11
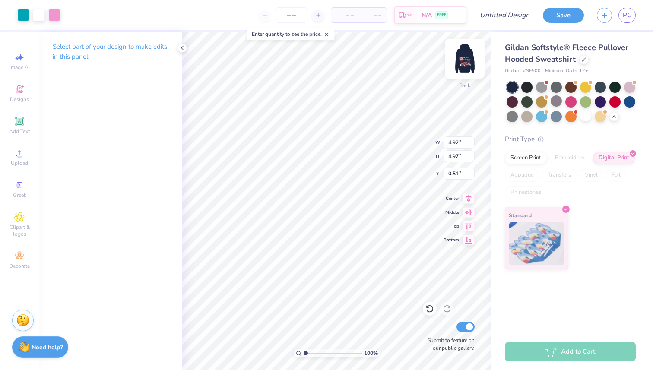
click at [466, 66] on img at bounding box center [465, 58] width 35 height 35
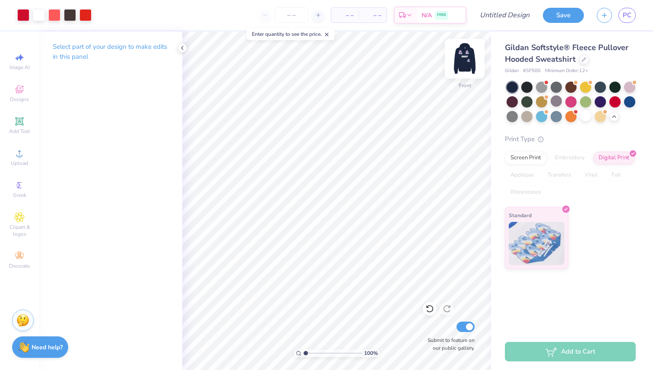
click at [464, 62] on img at bounding box center [465, 58] width 35 height 35
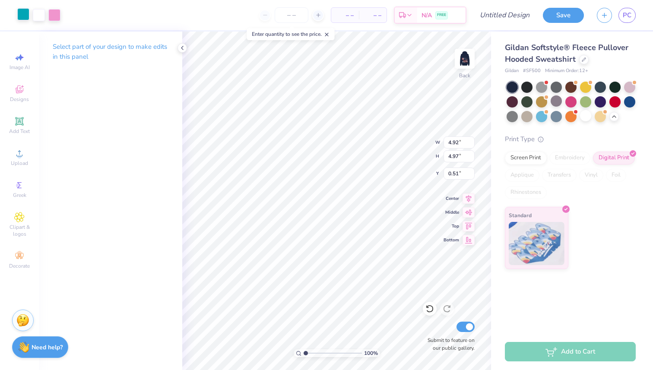
click at [25, 14] on div at bounding box center [23, 14] width 12 height 12
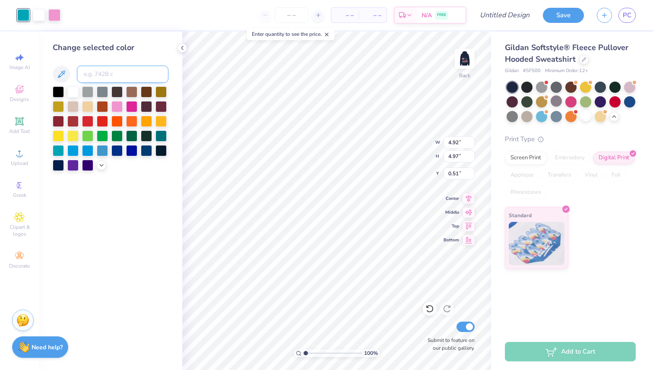
click at [102, 76] on input at bounding box center [123, 74] width 92 height 17
type input "439"
type input "4.50"
type input "4.55"
type input "0.73"
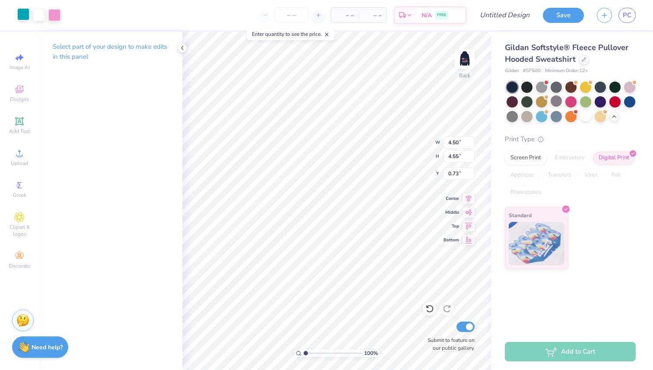
click at [24, 13] on div at bounding box center [23, 14] width 12 height 12
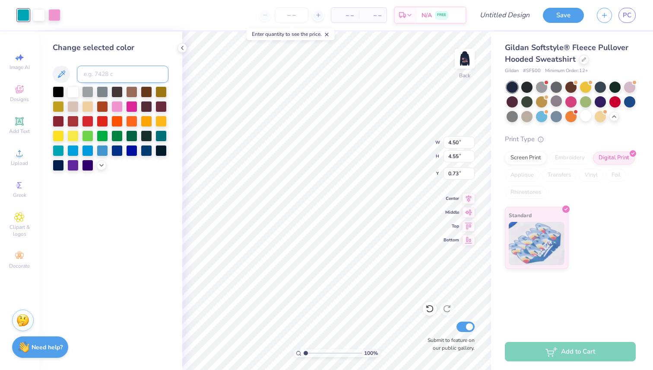
click at [103, 71] on input at bounding box center [123, 74] width 92 height 17
type input "439"
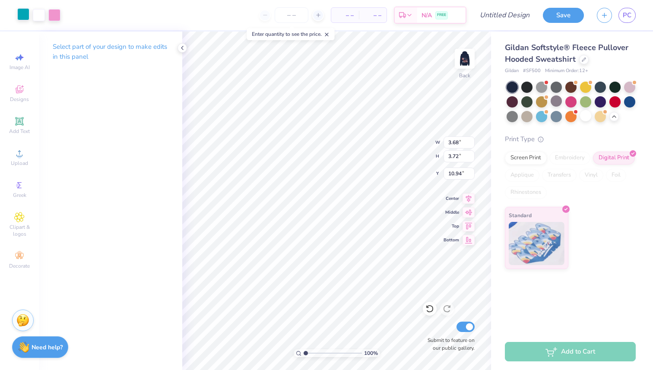
click at [17, 15] on div at bounding box center [23, 14] width 12 height 12
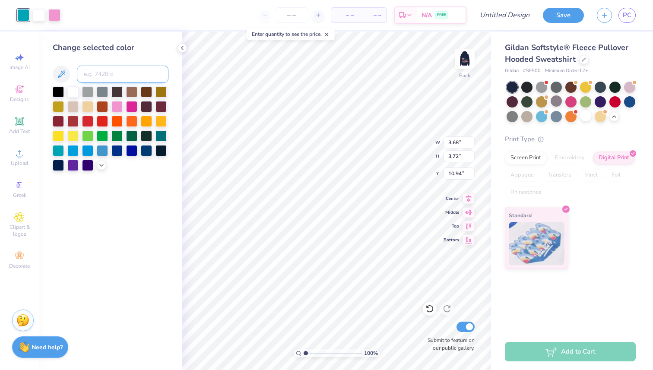
click at [102, 73] on input at bounding box center [123, 74] width 92 height 17
type input "439"
click at [471, 64] on img at bounding box center [465, 58] width 35 height 35
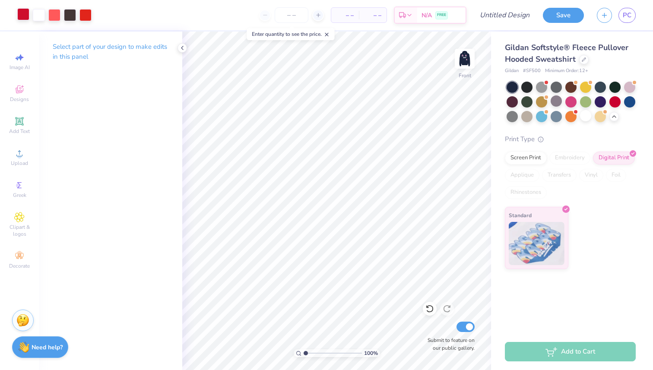
click at [25, 15] on div at bounding box center [23, 14] width 12 height 12
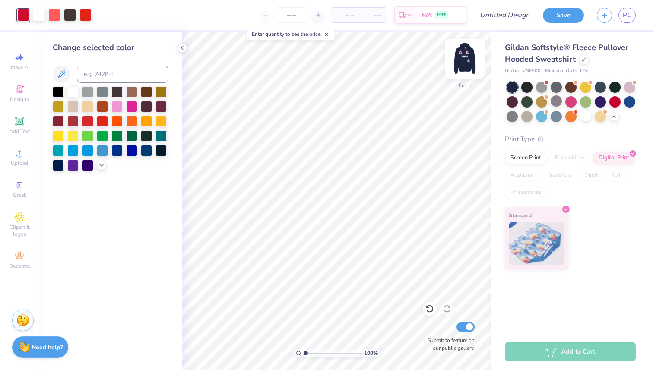
click at [461, 56] on img at bounding box center [465, 58] width 35 height 35
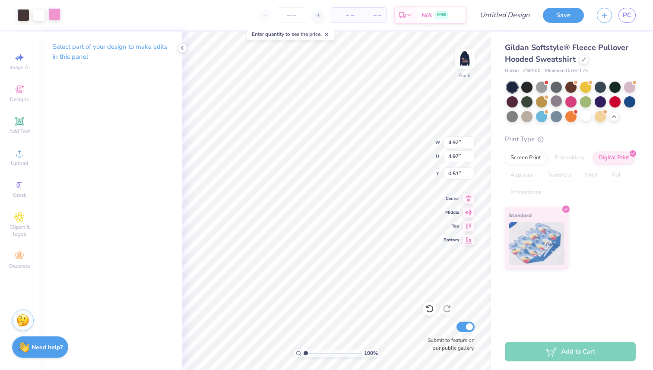
click at [55, 11] on div at bounding box center [54, 14] width 12 height 12
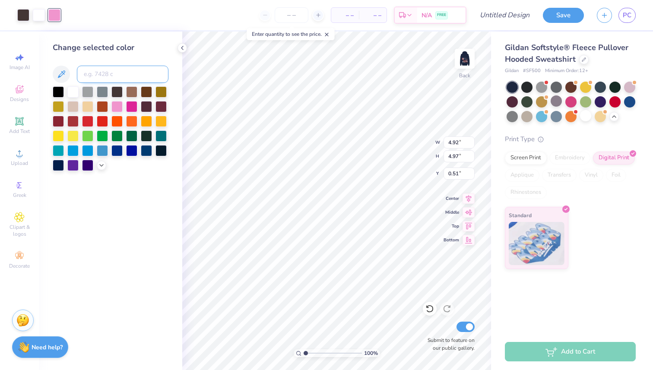
click at [98, 71] on input at bounding box center [123, 74] width 92 height 17
type input "186"
type input "4.50"
type input "4.55"
type input "0.73"
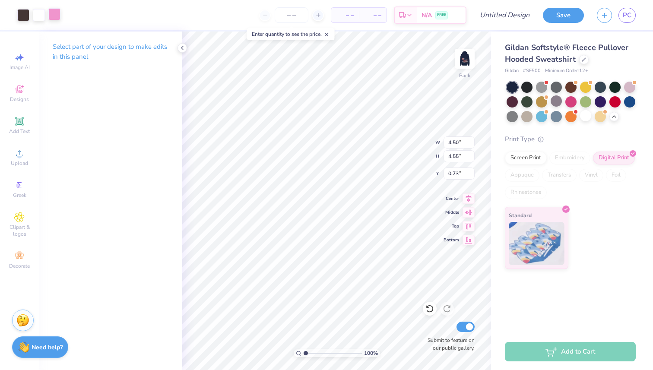
click at [58, 16] on div at bounding box center [54, 14] width 12 height 12
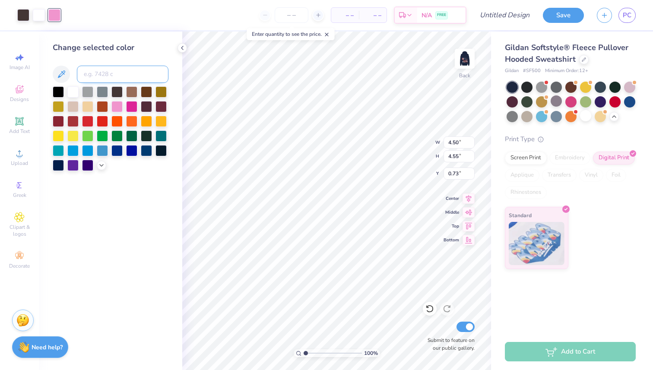
click at [101, 69] on input at bounding box center [123, 74] width 92 height 17
type input "186"
type input "3.68"
type input "3.72"
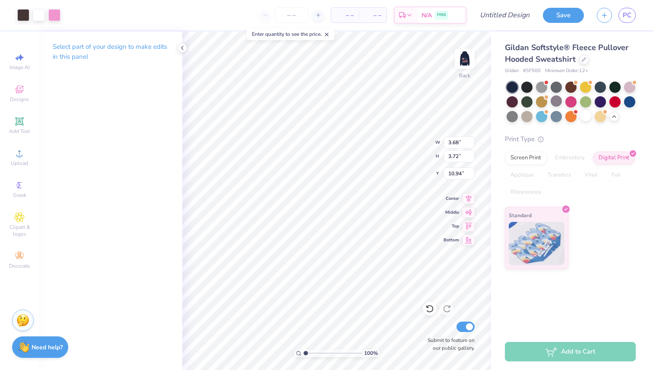
type input "10.97"
click at [52, 19] on div at bounding box center [54, 14] width 12 height 12
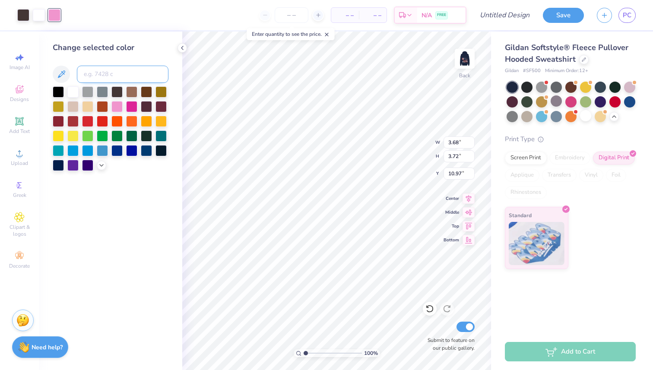
click at [96, 77] on input at bounding box center [123, 74] width 92 height 17
type input "186"
type input "4.92"
type input "4.97"
type input "0.51"
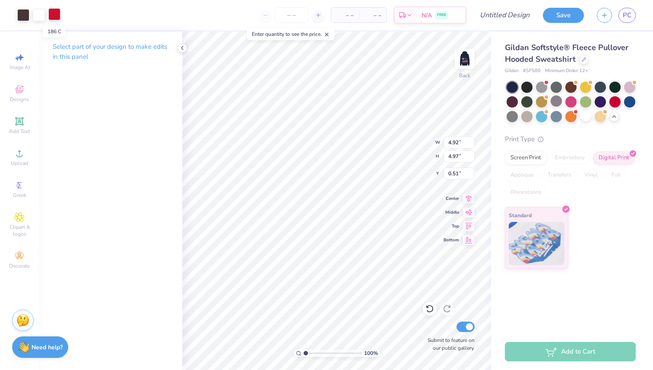
click at [55, 16] on div at bounding box center [54, 14] width 12 height 12
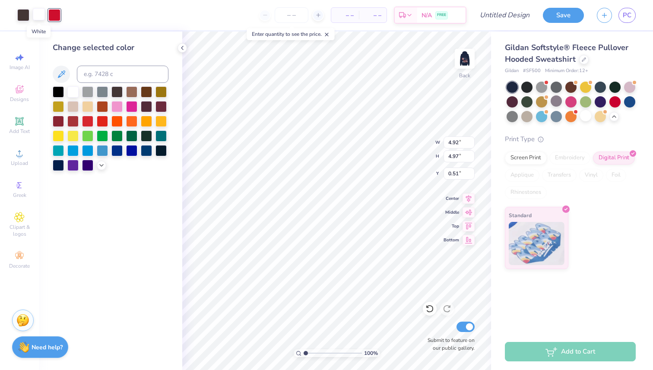
click at [41, 16] on div at bounding box center [39, 14] width 12 height 12
click at [56, 16] on div at bounding box center [54, 14] width 12 height 12
click at [43, 16] on div at bounding box center [39, 14] width 12 height 12
click at [97, 69] on input at bounding box center [123, 74] width 92 height 17
click at [57, 24] on div "Art colors" at bounding box center [30, 15] width 61 height 30
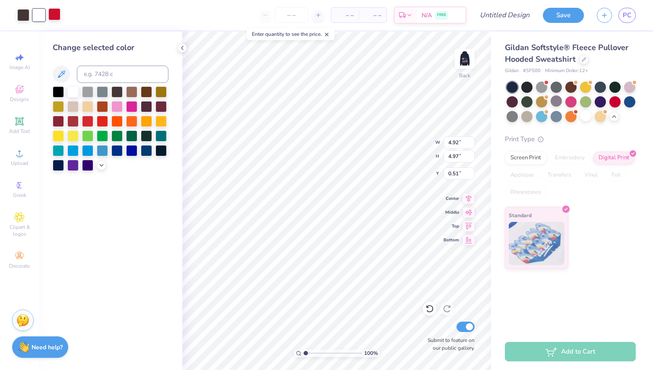
click at [57, 16] on div at bounding box center [54, 14] width 12 height 12
click at [72, 92] on div at bounding box center [72, 91] width 11 height 11
click at [38, 17] on div at bounding box center [39, 15] width 12 height 12
click at [53, 13] on div "– – Per Item – – Total Est. Delivery N/A FREE" at bounding box center [258, 15] width 415 height 30
click at [147, 78] on input at bounding box center [123, 74] width 92 height 17
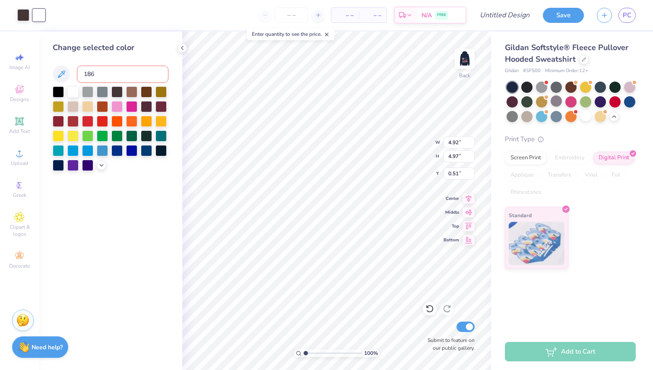
type input "186"
click at [430, 308] on icon at bounding box center [430, 309] width 9 height 9
click at [40, 17] on div at bounding box center [39, 14] width 12 height 12
click at [59, 12] on div at bounding box center [54, 14] width 12 height 12
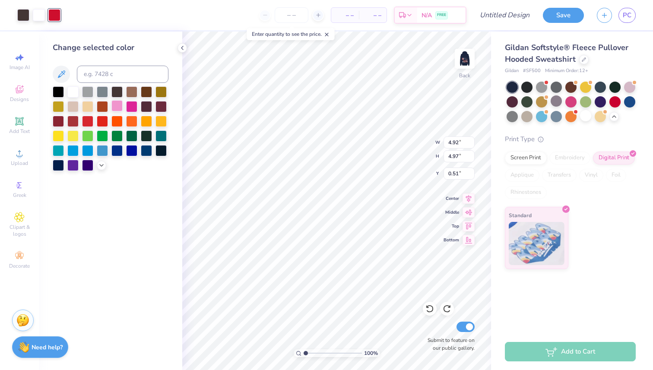
click at [118, 102] on div at bounding box center [117, 105] width 11 height 11
click at [42, 14] on div at bounding box center [39, 14] width 12 height 12
click at [100, 73] on input at bounding box center [123, 74] width 92 height 17
type input "186"
click at [53, 16] on div at bounding box center [54, 14] width 12 height 12
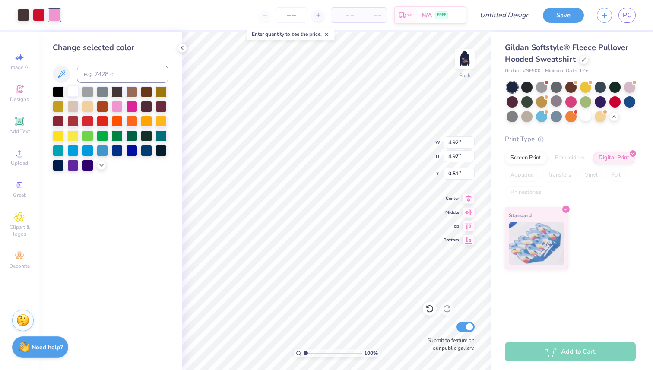
click at [78, 91] on div at bounding box center [72, 91] width 11 height 11
click at [38, 12] on div at bounding box center [39, 14] width 12 height 12
click at [88, 70] on input at bounding box center [123, 74] width 92 height 17
type input "186"
click at [26, 14] on div at bounding box center [23, 14] width 12 height 12
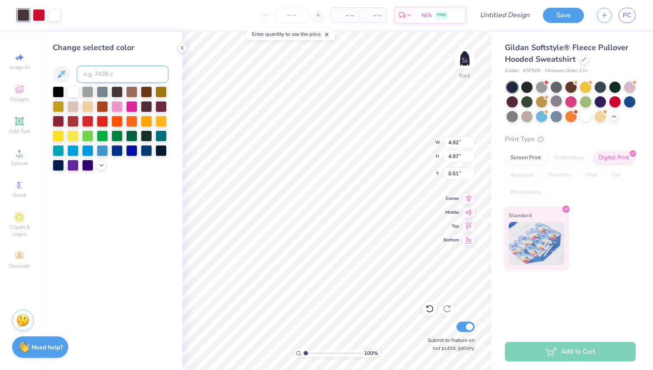
click at [112, 76] on input at bounding box center [123, 74] width 92 height 17
type input "186"
click at [41, 17] on div at bounding box center [39, 14] width 12 height 12
click at [39, 16] on div at bounding box center [39, 15] width 12 height 12
click at [25, 15] on div at bounding box center [23, 14] width 12 height 12
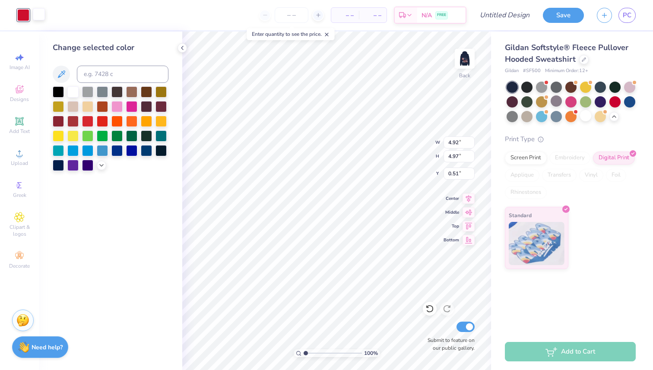
click at [40, 15] on div at bounding box center [39, 14] width 12 height 12
click at [101, 66] on input at bounding box center [123, 74] width 92 height 17
type input "186"
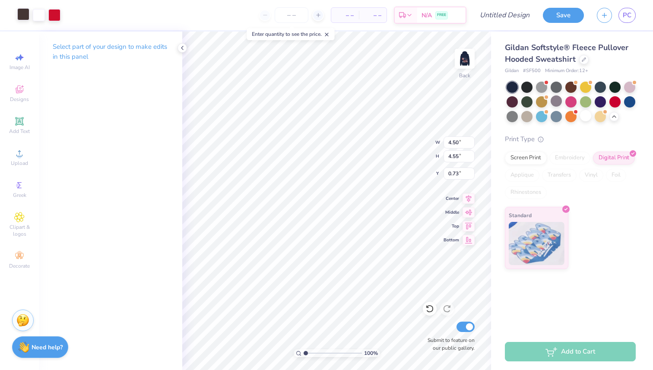
click at [25, 15] on div at bounding box center [23, 14] width 12 height 12
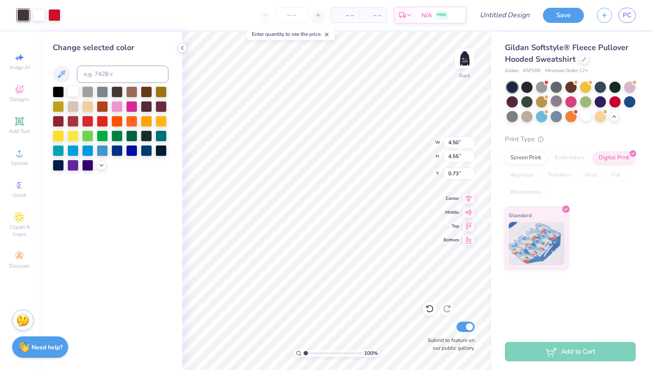
click at [75, 89] on div at bounding box center [72, 91] width 11 height 11
click at [39, 14] on div at bounding box center [39, 14] width 12 height 12
click at [107, 74] on input at bounding box center [123, 74] width 92 height 17
type input "3.68"
type input "3.72"
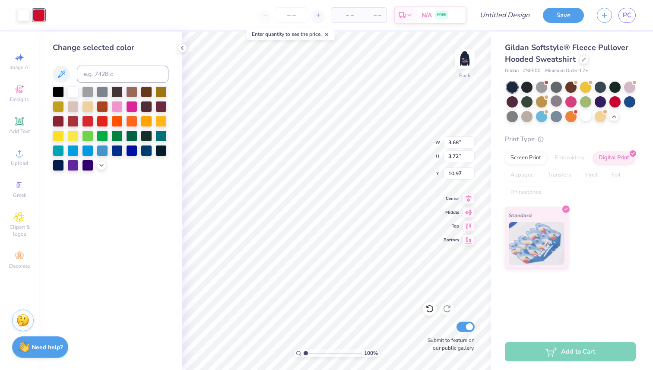
type input "11.00"
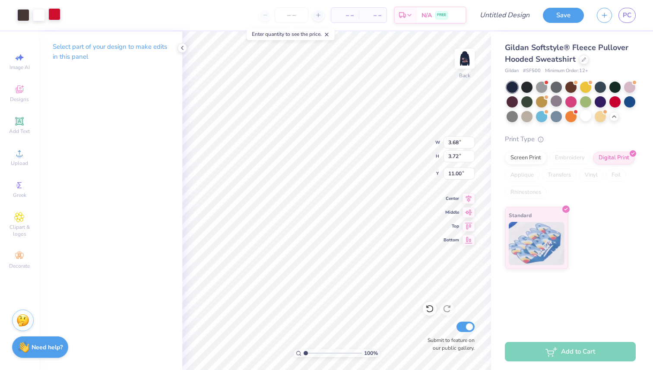
click at [47, 18] on div at bounding box center [38, 15] width 43 height 12
click at [38, 16] on div at bounding box center [39, 14] width 12 height 12
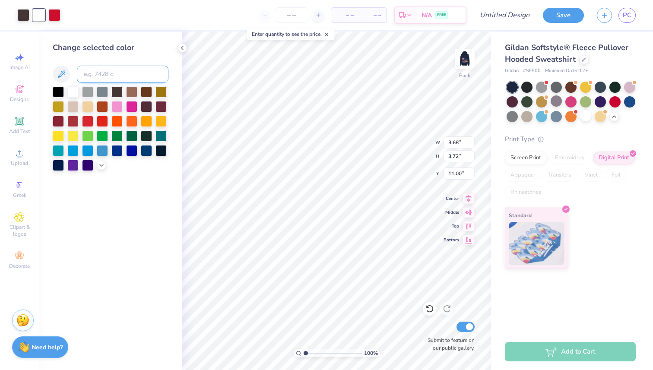
click at [86, 71] on input at bounding box center [123, 74] width 92 height 17
type input "186"
click at [22, 18] on div at bounding box center [23, 14] width 12 height 12
click at [76, 94] on div at bounding box center [72, 91] width 11 height 11
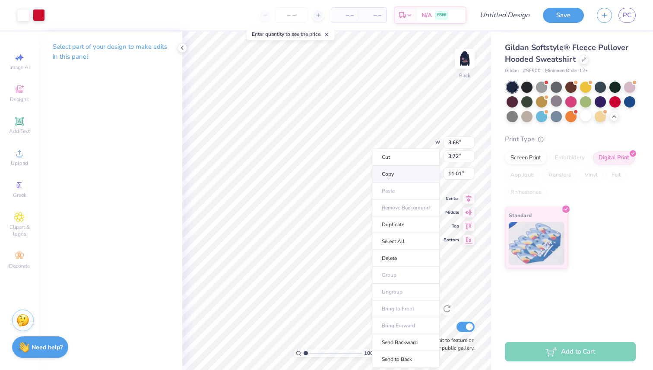
click at [385, 177] on li "Copy" at bounding box center [406, 174] width 68 height 17
click at [378, 177] on li "Copy" at bounding box center [399, 174] width 68 height 17
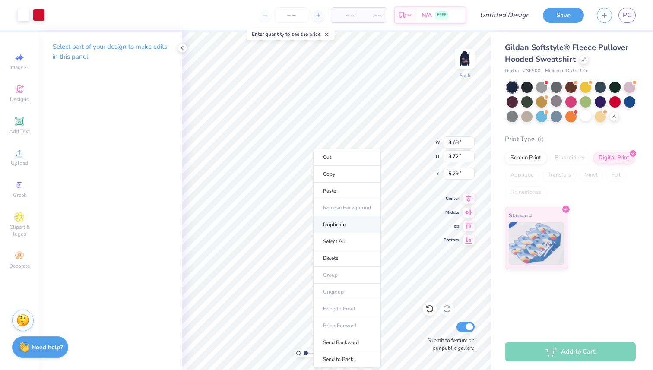
click at [340, 226] on li "Duplicate" at bounding box center [347, 225] width 68 height 17
click at [335, 225] on li "Duplicate" at bounding box center [357, 225] width 68 height 17
type input "1.95"
type input "1.72"
type input "1.74"
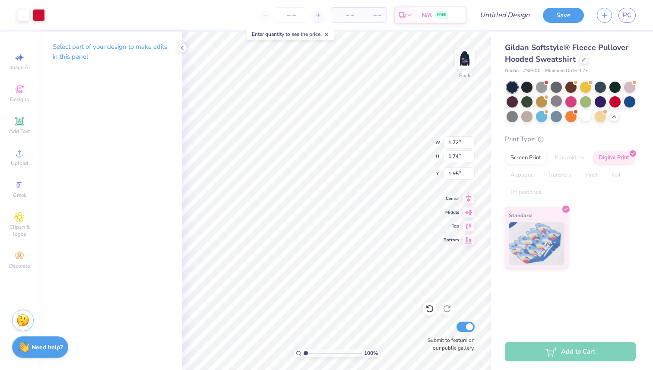
type input "2.13"
type input "3.68"
type input "3.72"
type input "2.13"
type input "1.58"
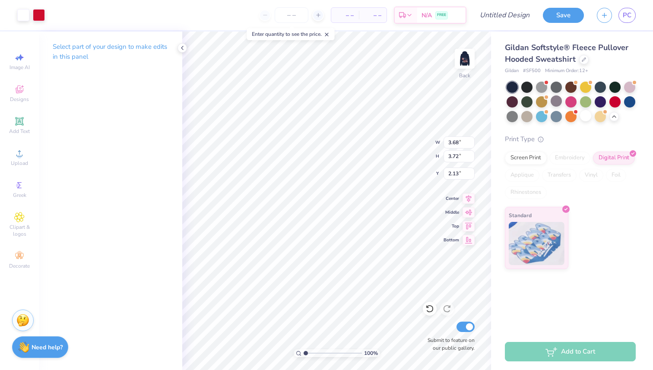
type input "1.60"
type input "4.83"
type input "2.13"
type input "1.59"
type input "1.60"
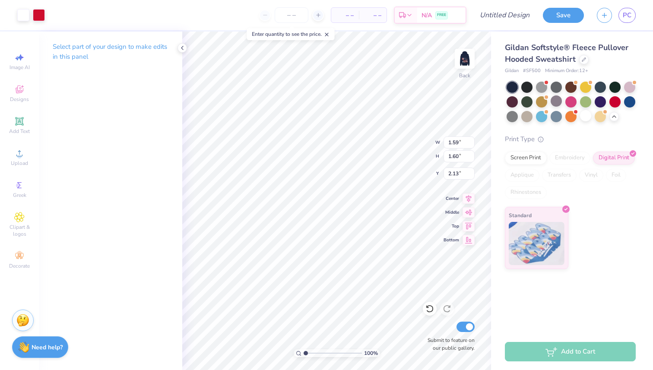
type input "1.73"
type input "1.74"
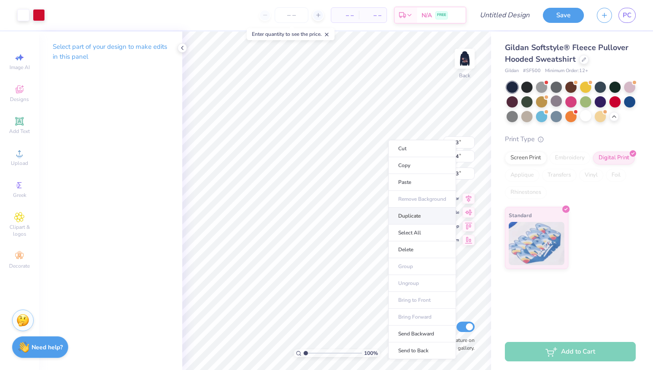
click at [401, 217] on li "Duplicate" at bounding box center [423, 216] width 68 height 17
click at [413, 215] on li "Duplicate" at bounding box center [430, 215] width 68 height 17
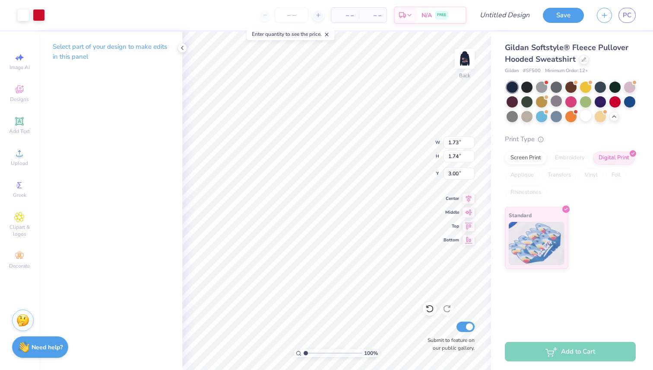
type input "2.13"
type input "1.44"
type input "1.45"
type input "2.42"
type input "1.73"
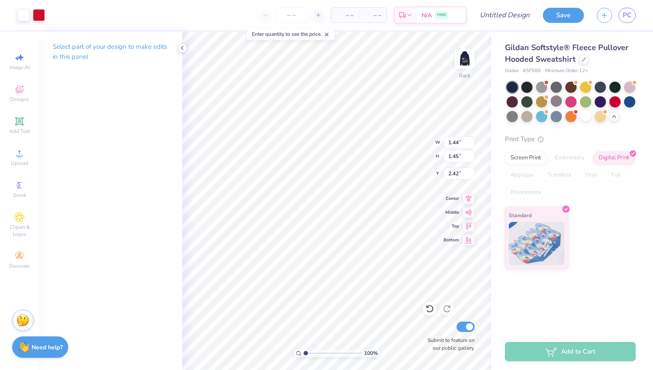
type input "1.74"
type input "2.13"
type input "1.55"
type input "1.56"
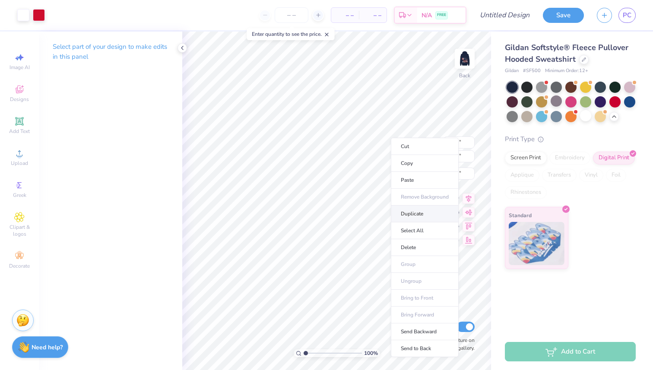
click at [411, 214] on li "Duplicate" at bounding box center [425, 214] width 68 height 17
click at [414, 220] on li "Duplicate" at bounding box center [429, 222] width 68 height 17
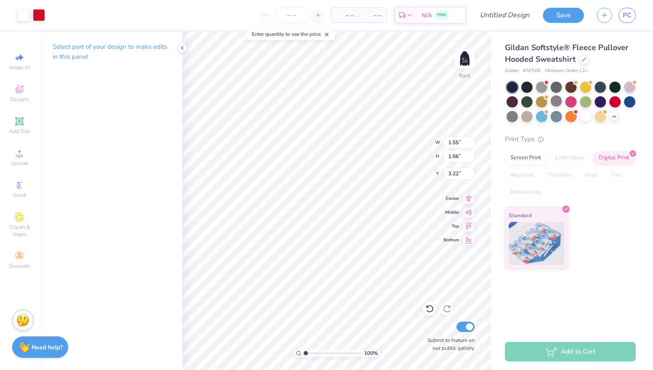
type input "2.22"
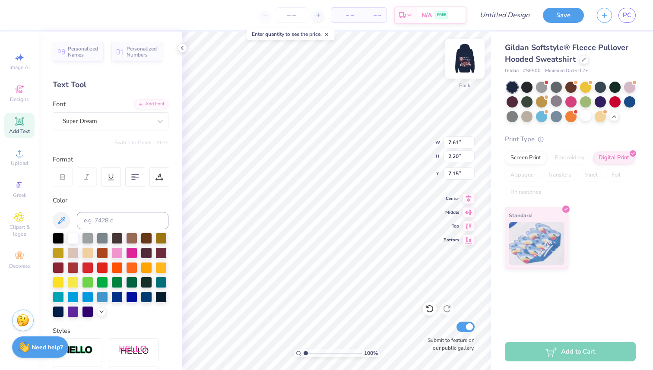
click at [463, 61] on img at bounding box center [465, 58] width 35 height 35
click at [465, 63] on img at bounding box center [465, 58] width 35 height 35
click at [148, 116] on div at bounding box center [107, 121] width 89 height 12
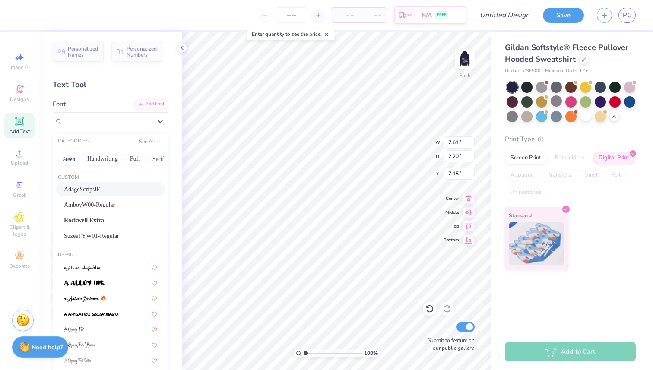
click at [106, 191] on div "AdageScriptJF" at bounding box center [110, 189] width 93 height 9
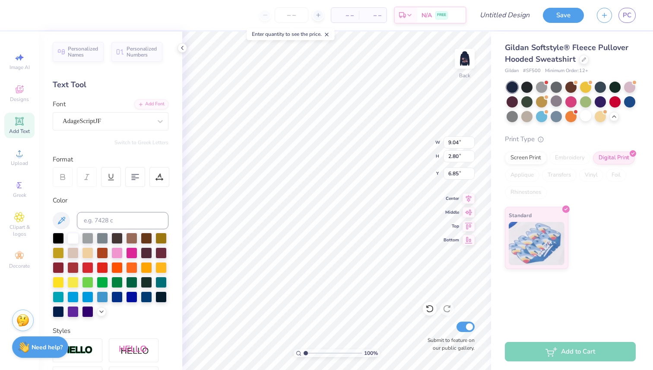
type input "9.04"
type input "2.80"
type input "6.85"
click at [464, 57] on img at bounding box center [465, 58] width 35 height 35
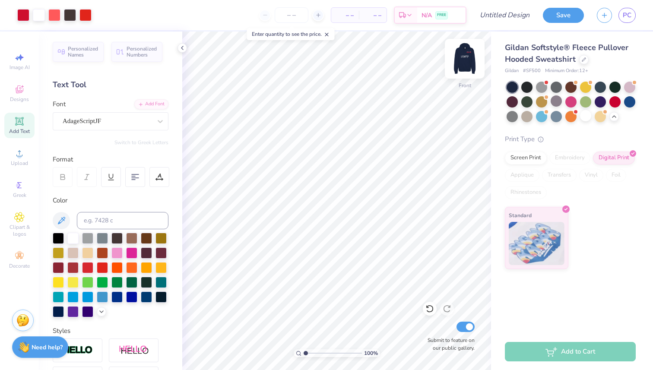
click at [466, 60] on img at bounding box center [465, 58] width 35 height 35
click at [469, 53] on img at bounding box center [465, 58] width 35 height 35
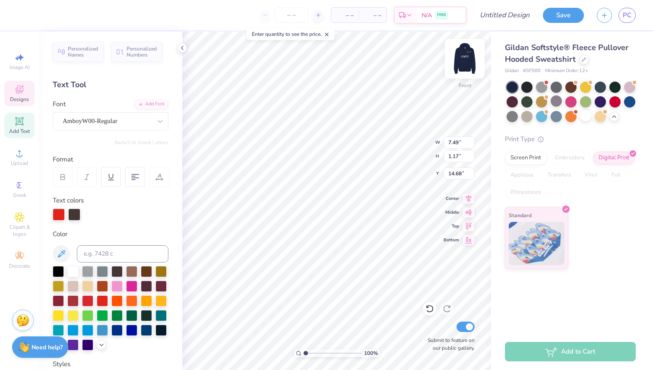
click at [468, 60] on img at bounding box center [465, 58] width 35 height 35
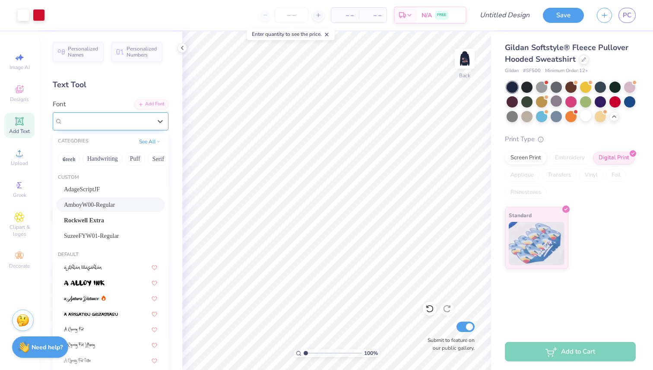
click at [137, 128] on div "AmboyW00-Regular" at bounding box center [111, 121] width 116 height 18
click at [127, 204] on div "AmboyW00-Regular" at bounding box center [110, 205] width 93 height 9
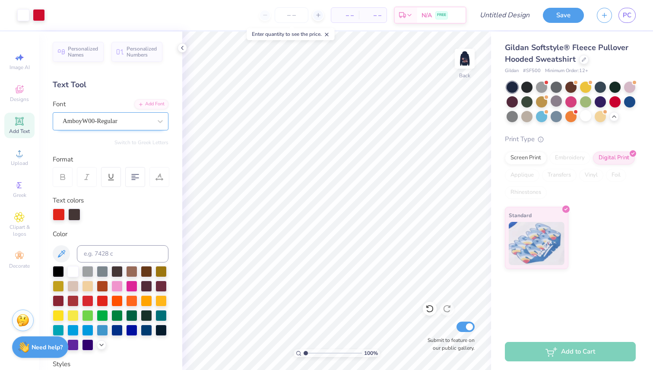
click at [129, 127] on div "AmboyW00-Regular" at bounding box center [107, 121] width 91 height 13
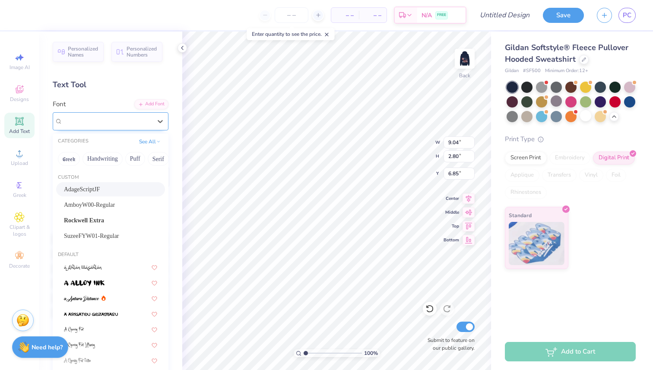
click at [142, 113] on div "AdageScriptJF" at bounding box center [111, 121] width 116 height 18
click at [133, 208] on div "AmboyW00-Regular" at bounding box center [110, 205] width 93 height 9
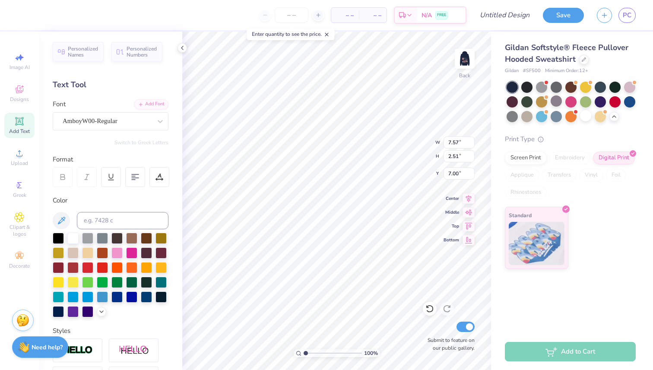
type input "7.57"
type input "2.51"
type input "7.00"
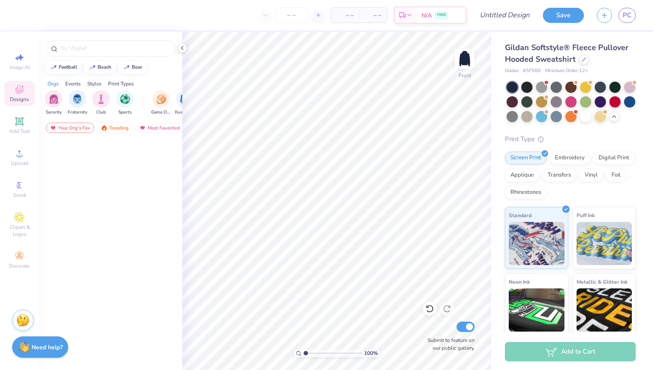
scroll to position [736, 0]
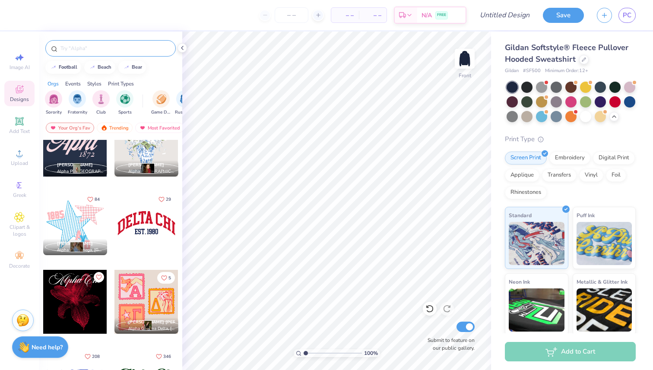
click at [153, 53] on div at bounding box center [110, 48] width 131 height 16
click at [141, 50] on input "text" at bounding box center [115, 48] width 111 height 9
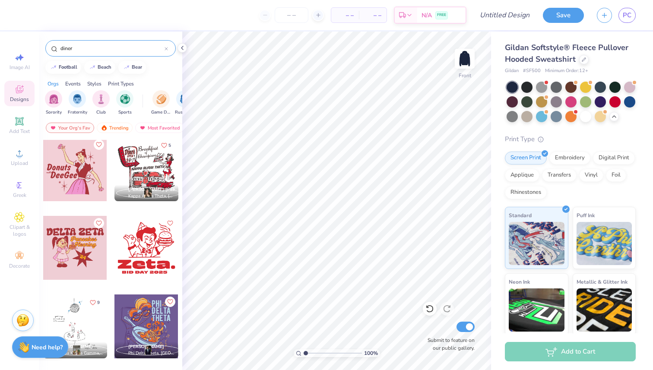
scroll to position [1, 0]
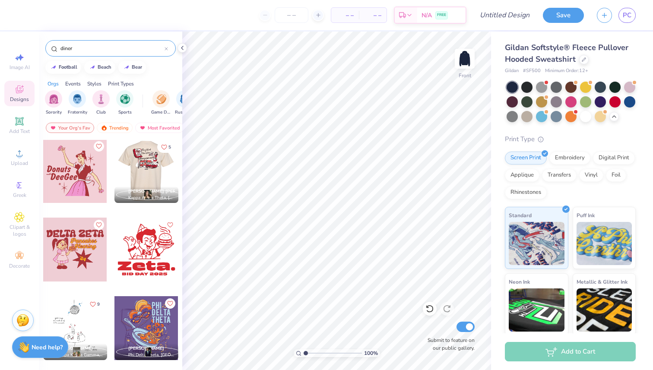
type input "diner"
click at [148, 170] on div at bounding box center [146, 171] width 64 height 64
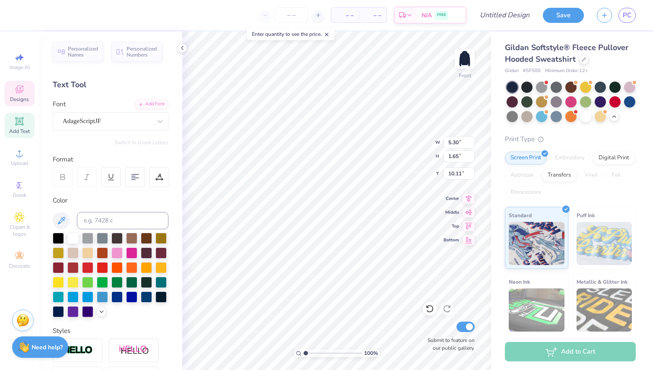
type textarea "Delta"
type input "5.05"
type input "1.20"
type input "12.26"
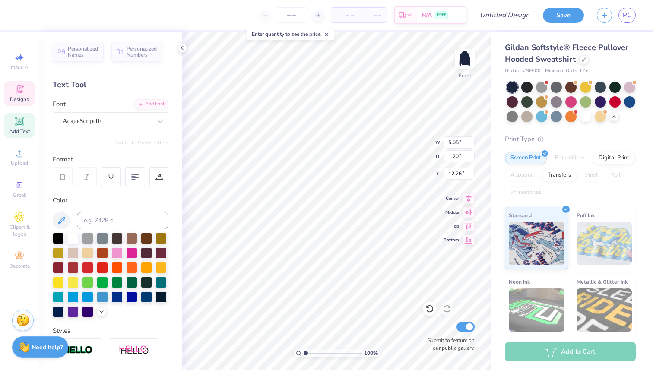
type textarea "House"
type input "8.77"
type input "1.37"
type input "15.20"
type input "3.10"
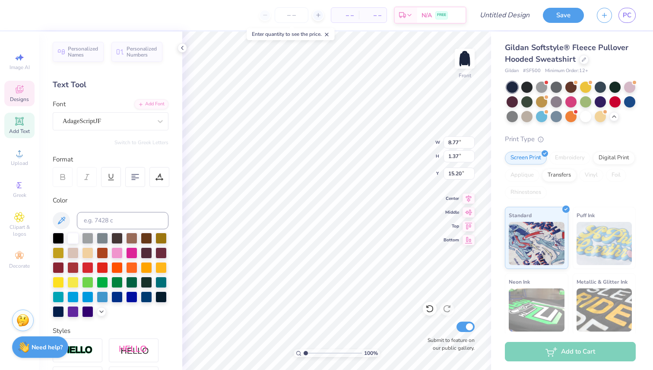
type input "1.14"
type input "12.19"
type input "15.00"
type input "11.64"
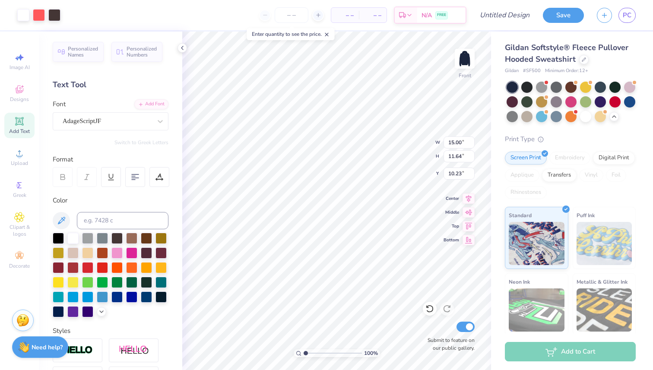
type input "10.43"
click at [590, 115] on div at bounding box center [585, 115] width 11 height 11
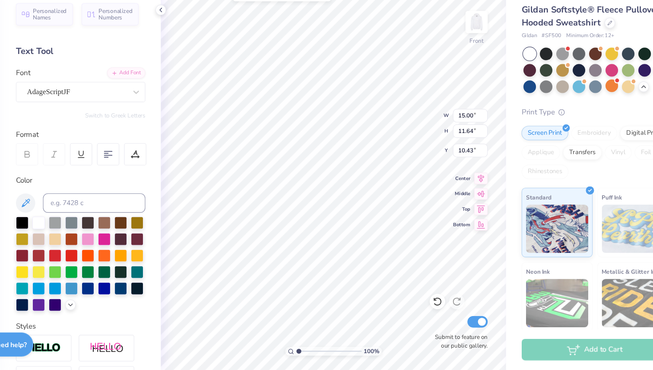
click at [62, 176] on icon at bounding box center [63, 177] width 8 height 8
type input "10.31"
type textarea "Delta House"
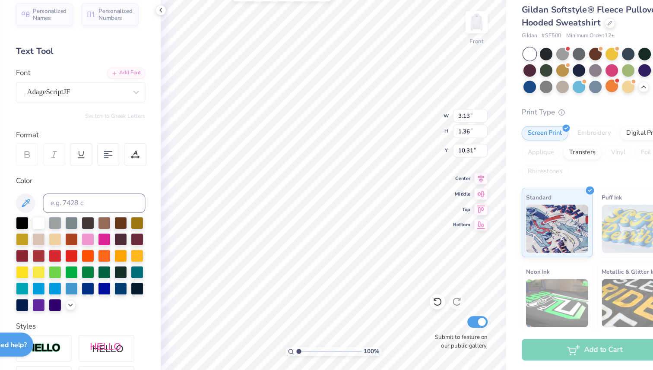
scroll to position [0, 0]
type input "15.00"
type input "11.64"
type input "10.43"
type textarea "H"
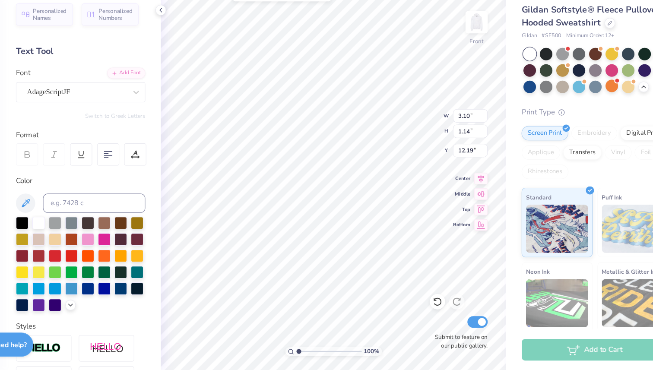
scroll to position [0, 0]
type textarea "Pancakes"
type input "7.26"
type input "1.68"
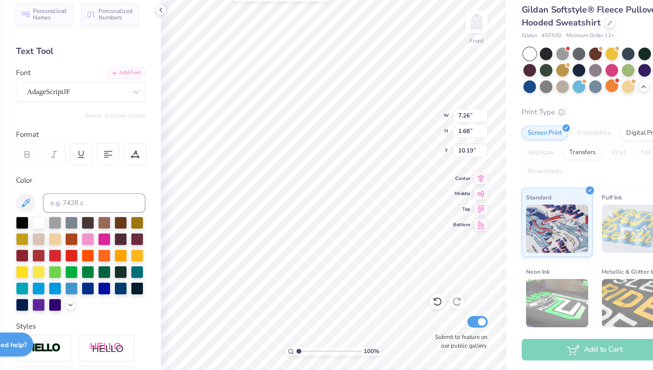
type input "10.19"
type input "10.12"
click at [402, 136] on div "100 % Front W 7.26 7.26 " H 1.68 1.68 " Y 10.12 10.12 " Center Middle Top Botto…" at bounding box center [336, 201] width 309 height 339
click at [467, 199] on icon at bounding box center [469, 197] width 12 height 10
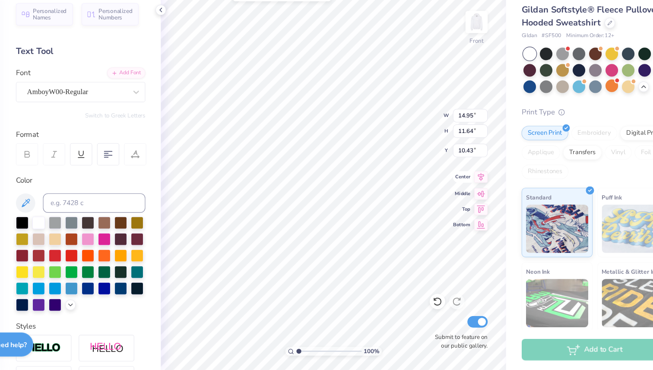
click at [468, 196] on icon at bounding box center [469, 197] width 6 height 7
type input "14.53"
type input "11.31"
type input "10.76"
type input "10.99"
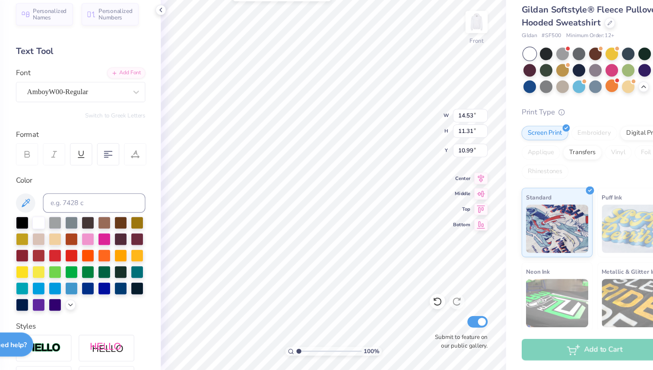
type input "13.21"
type input "9.31"
type input "12.46"
type input "12.82"
type input "9.03"
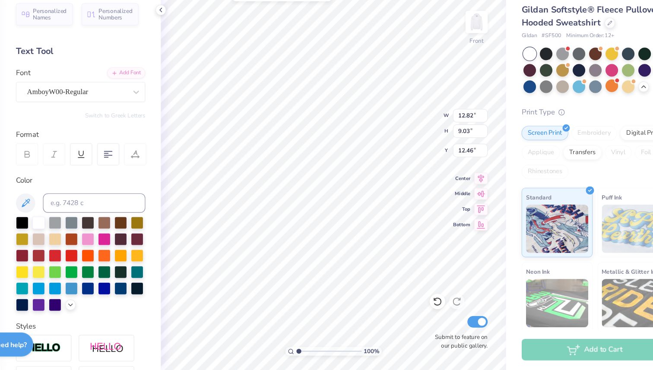
type input "14.53"
type input "11.31"
type input "10.99"
type input "13.73"
type input "10.68"
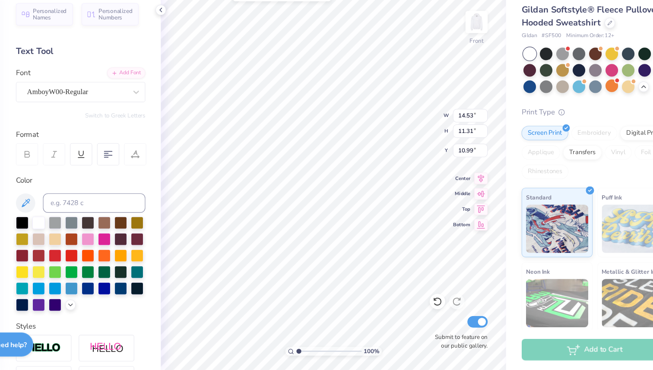
type input "11.61"
type input "4.37"
type input "4.86"
type input "10.03"
type input "1.21"
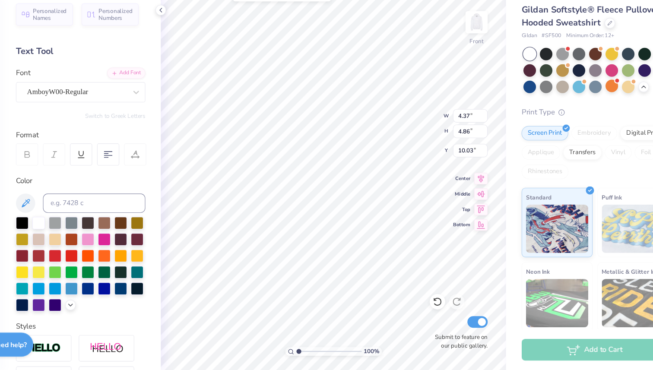
type input "1.23"
type input "13.33"
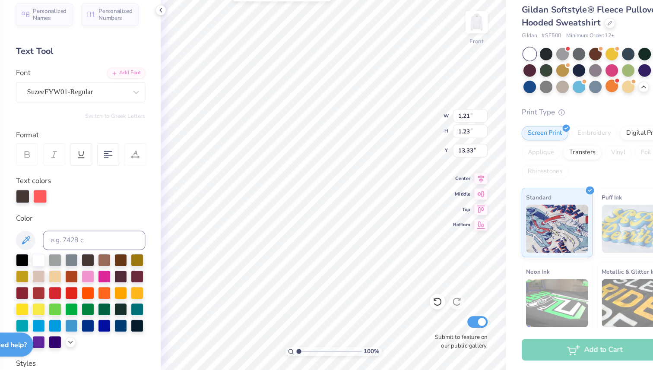
type input "10"
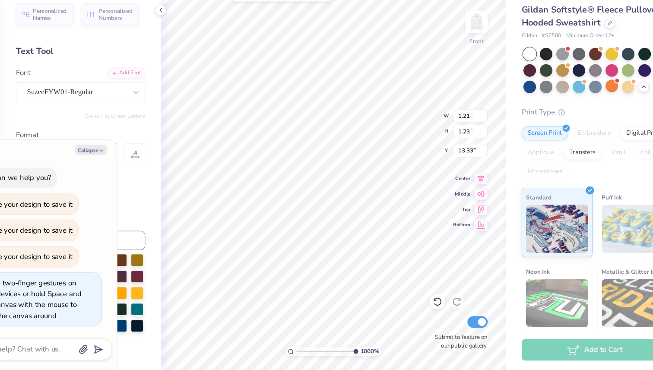
type textarea "x"
type input "1"
drag, startPoint x: 304, startPoint y: 354, endPoint x: 245, endPoint y: 355, distance: 58.8
click at [304, 355] on input "range" at bounding box center [333, 354] width 58 height 8
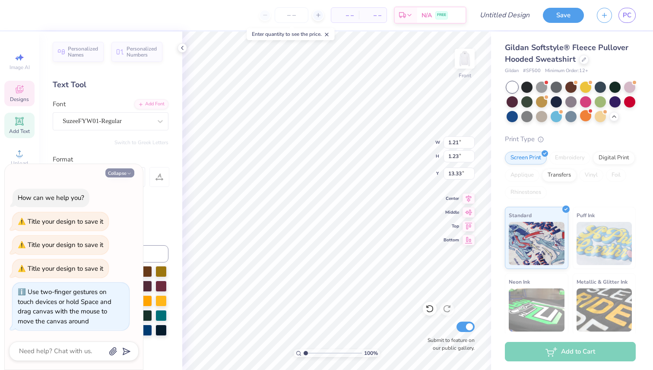
click at [127, 173] on icon "button" at bounding box center [129, 173] width 5 height 5
type textarea "x"
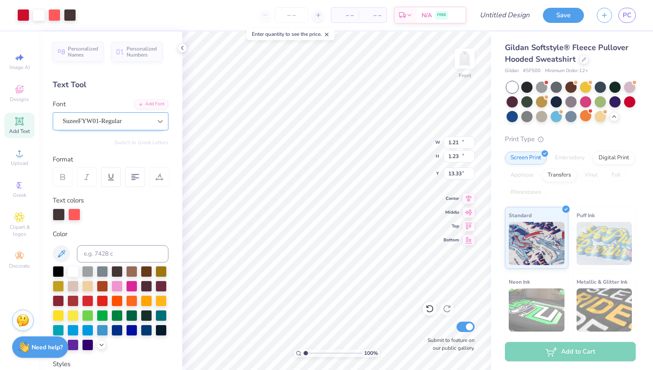
type input "14.54"
type input "12.26"
type input "10.03"
click at [628, 17] on span "PC" at bounding box center [627, 15] width 9 height 10
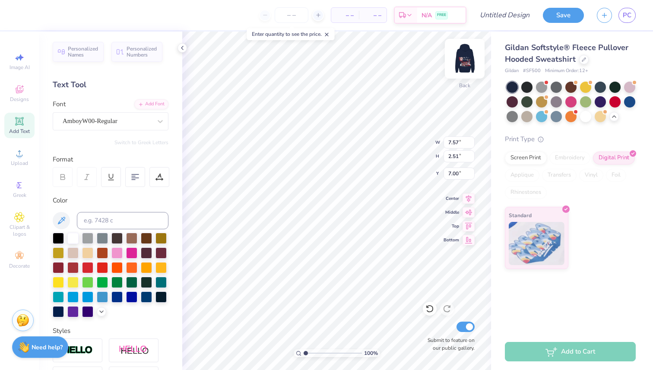
click at [469, 57] on img at bounding box center [465, 58] width 35 height 35
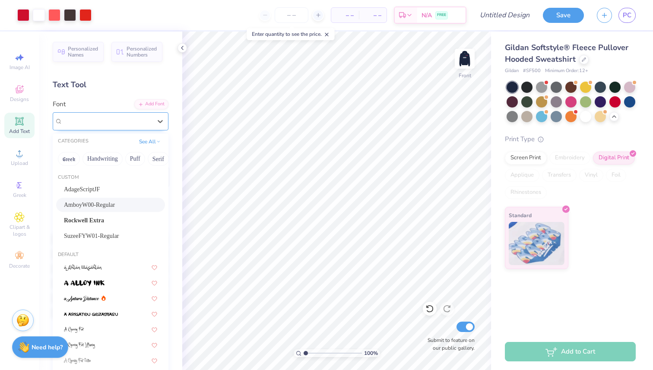
click at [110, 124] on div "AmboyW00-Regular" at bounding box center [107, 121] width 91 height 13
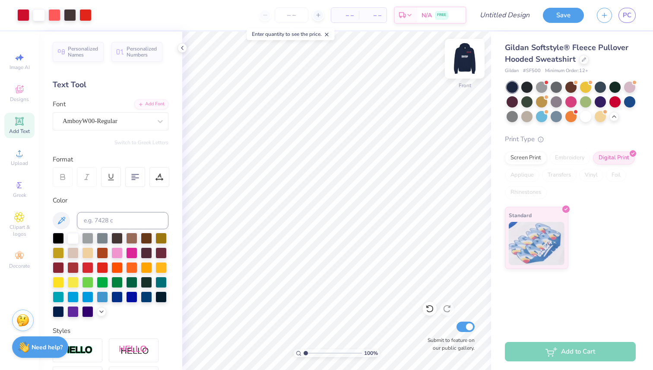
click at [466, 60] on img at bounding box center [465, 58] width 35 height 35
click at [460, 63] on img at bounding box center [465, 58] width 35 height 35
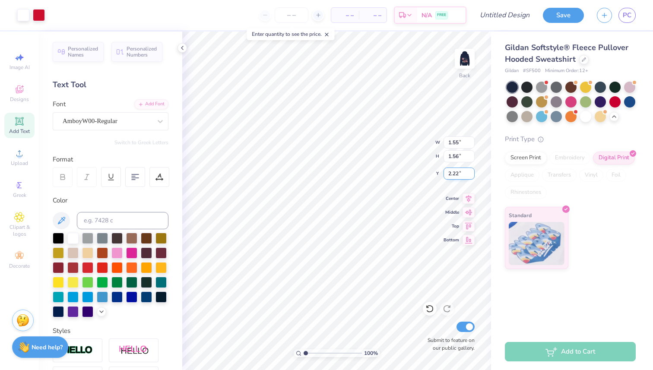
type input "7.57"
type input "2.51"
type input "7.00"
type input "3.00"
click at [468, 56] on img at bounding box center [465, 58] width 35 height 35
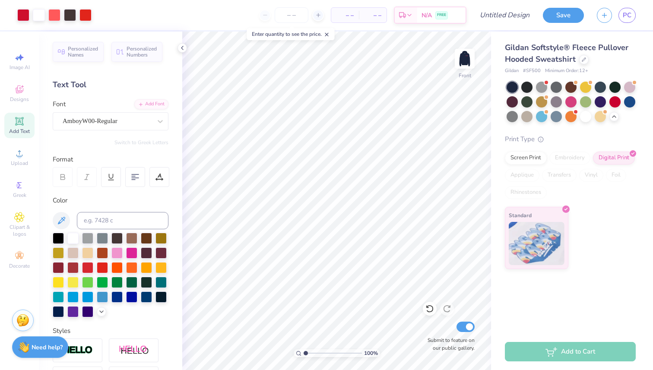
click at [468, 56] on img at bounding box center [464, 58] width 17 height 17
click at [468, 56] on img at bounding box center [465, 58] width 35 height 35
click at [460, 67] on img at bounding box center [465, 58] width 35 height 35
click at [471, 64] on img at bounding box center [465, 58] width 35 height 35
click at [527, 86] on div at bounding box center [527, 86] width 11 height 11
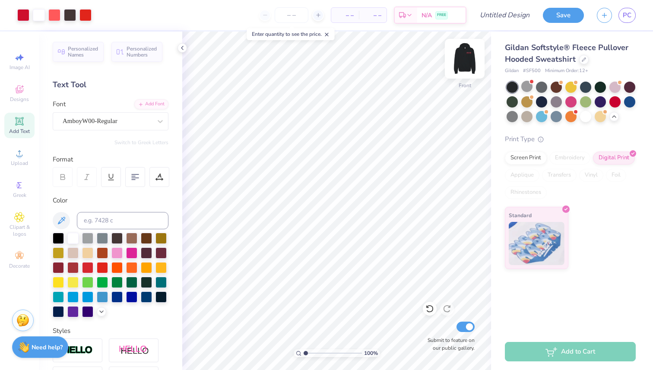
click at [456, 67] on img at bounding box center [465, 58] width 35 height 35
click at [539, 100] on div at bounding box center [541, 101] width 11 height 11
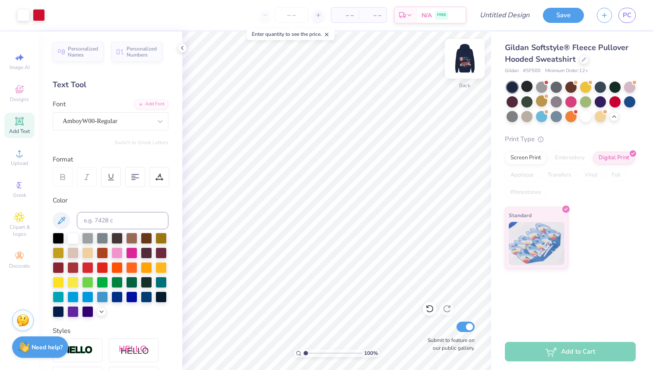
click at [465, 66] on img at bounding box center [465, 58] width 35 height 35
click at [461, 60] on img at bounding box center [465, 58] width 35 height 35
click at [101, 312] on polyline at bounding box center [101, 311] width 3 height 2
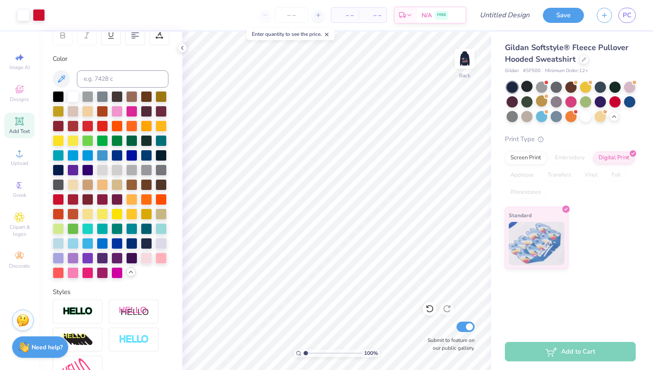
scroll to position [146, 0]
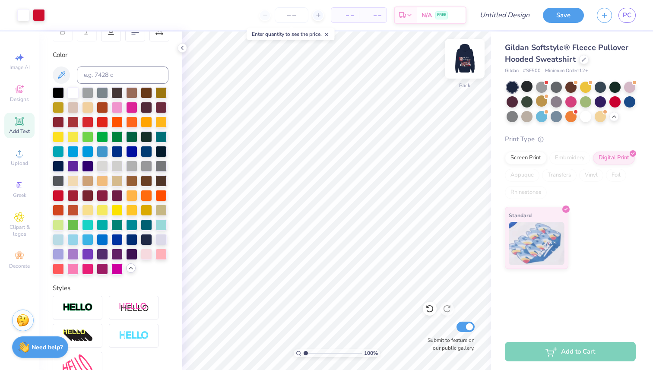
click at [455, 57] on div "100 % Back Submit to feature on our public gallery." at bounding box center [336, 201] width 309 height 339
click at [458, 59] on img at bounding box center [465, 58] width 35 height 35
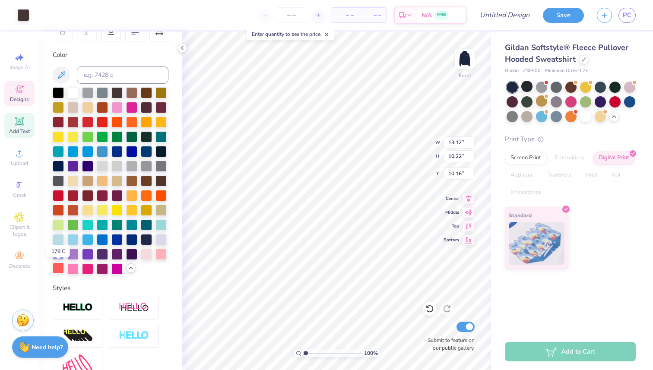
click at [62, 267] on div at bounding box center [58, 268] width 11 height 11
type input "4.79"
type input "7.95"
type input "9.86"
click at [61, 266] on div at bounding box center [58, 268] width 11 height 11
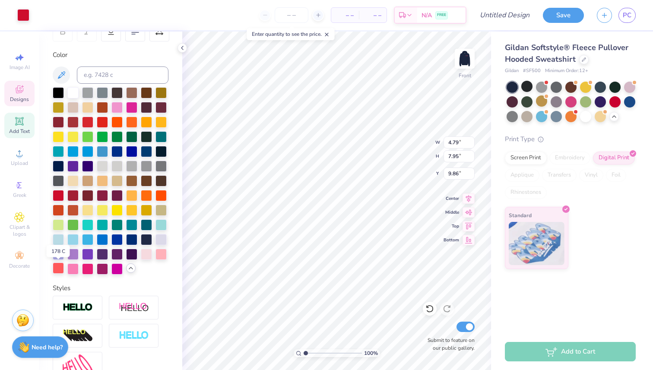
click at [61, 266] on div at bounding box center [58, 268] width 11 height 11
type input "13.12"
type input "10.22"
type input "10.16"
click at [57, 267] on div at bounding box center [58, 268] width 11 height 11
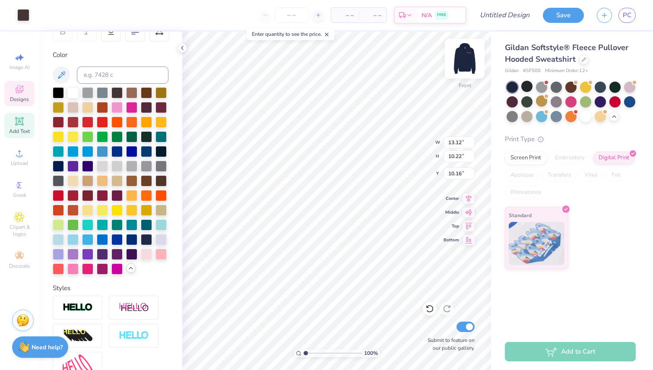
click at [462, 66] on img at bounding box center [465, 58] width 35 height 35
click at [54, 271] on div at bounding box center [58, 268] width 11 height 11
click at [58, 269] on div at bounding box center [58, 268] width 11 height 11
click at [36, 17] on div at bounding box center [39, 14] width 12 height 12
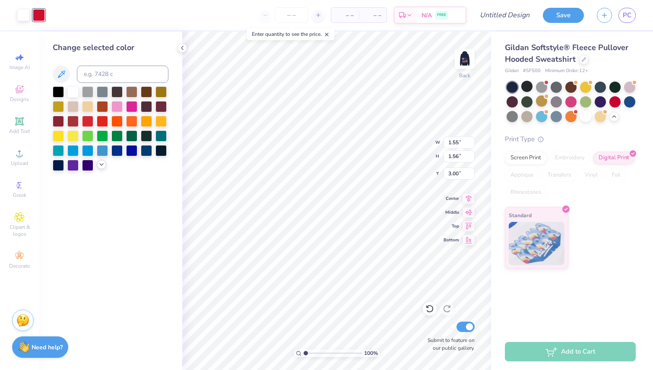
click at [99, 163] on icon at bounding box center [101, 164] width 7 height 7
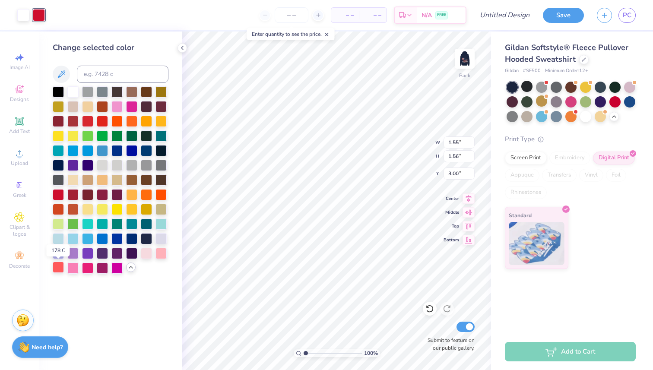
click at [58, 272] on div at bounding box center [58, 267] width 11 height 11
click at [154, 254] on div at bounding box center [111, 180] width 116 height 188
click at [156, 254] on div at bounding box center [161, 252] width 11 height 11
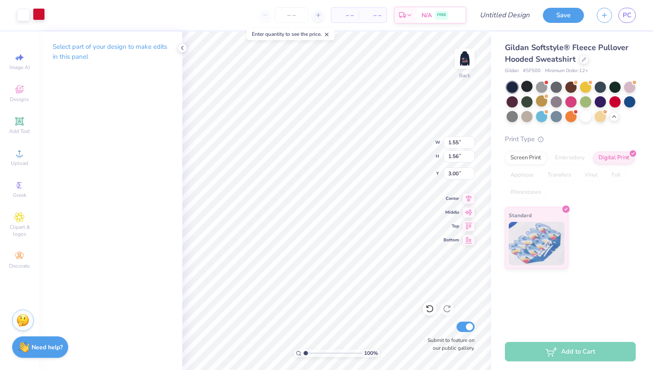
click at [41, 18] on div at bounding box center [39, 14] width 12 height 12
click at [41, 10] on div at bounding box center [39, 14] width 12 height 12
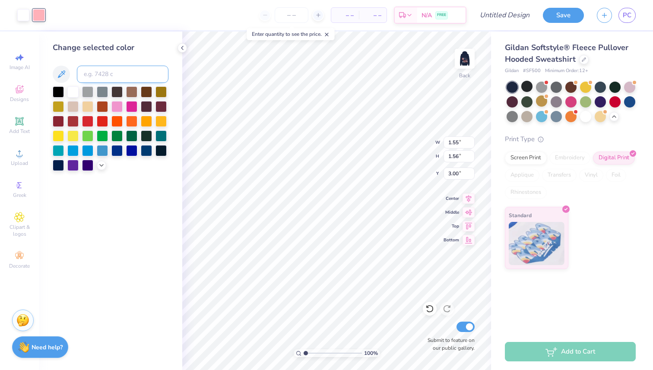
click at [101, 80] on input at bounding box center [123, 74] width 92 height 17
type input "186"
click at [460, 61] on img at bounding box center [465, 58] width 35 height 35
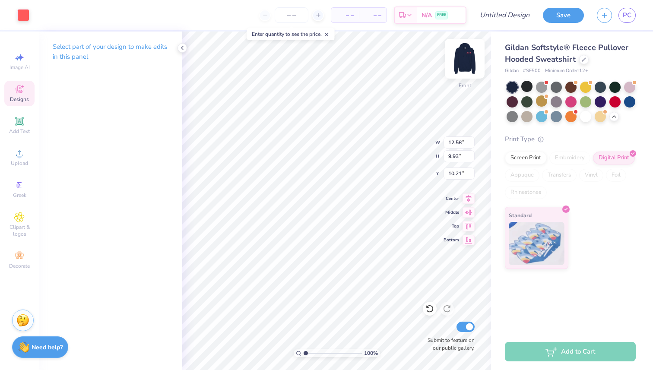
type input "10.28"
click at [25, 18] on div at bounding box center [23, 14] width 12 height 12
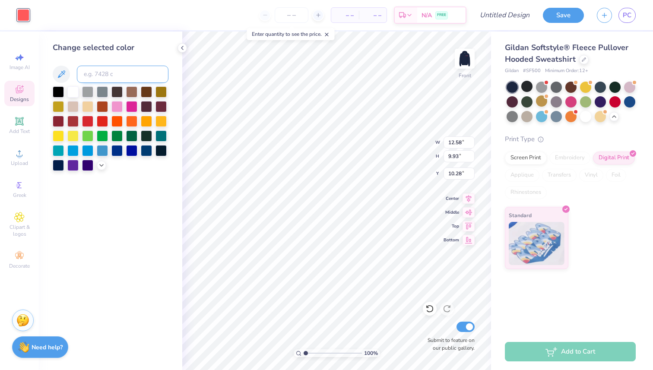
click at [103, 71] on input at bounding box center [123, 74] width 92 height 17
type input "186"
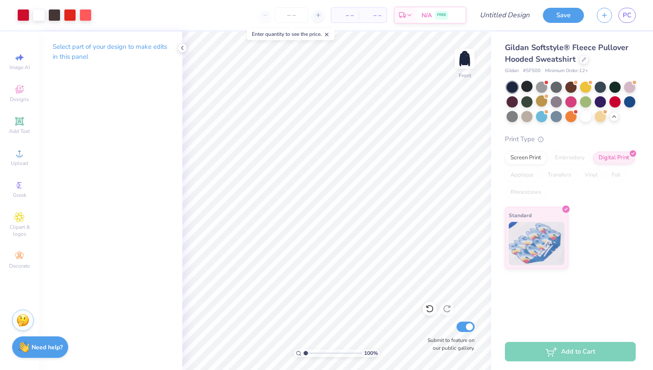
click at [510, 28] on div "Design Title" at bounding box center [505, 15] width 64 height 30
click at [507, 21] on input "Design Title" at bounding box center [515, 14] width 42 height 17
type input "m"
type input "dhop"
click at [570, 11] on button "Save" at bounding box center [563, 13] width 41 height 15
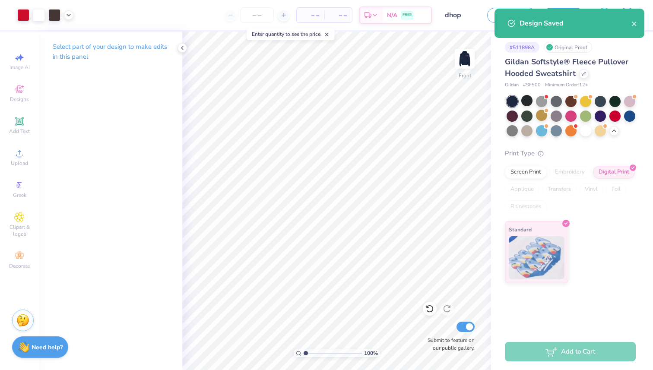
click at [477, 11] on input "dhop" at bounding box center [460, 14] width 42 height 17
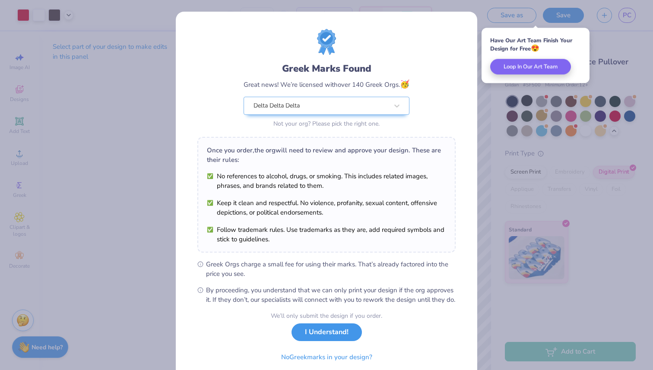
click at [324, 341] on button "I Understand!" at bounding box center [327, 333] width 70 height 18
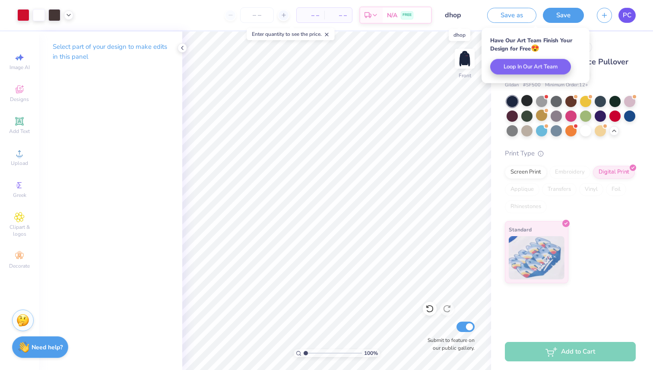
click at [630, 13] on span "PC" at bounding box center [627, 15] width 9 height 10
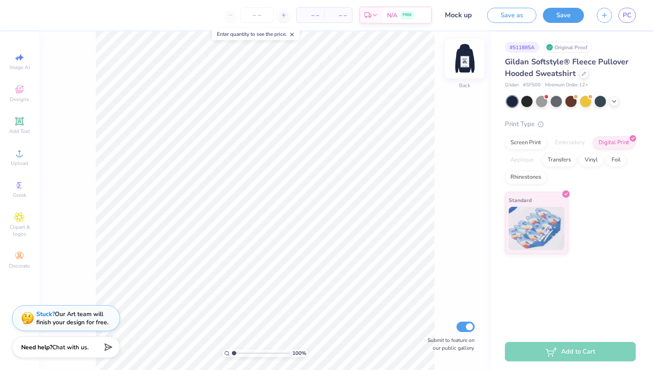
click at [475, 51] on img at bounding box center [465, 58] width 35 height 35
click at [463, 62] on img at bounding box center [465, 58] width 35 height 35
click at [23, 97] on span "Designs" at bounding box center [19, 99] width 19 height 7
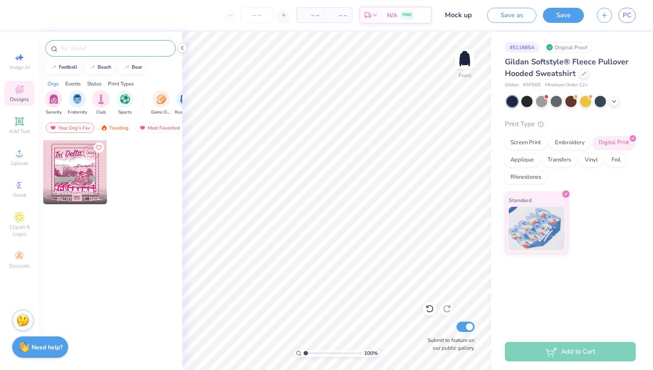
click at [75, 41] on div at bounding box center [110, 48] width 131 height 16
click at [76, 51] on input "text" at bounding box center [115, 48] width 111 height 9
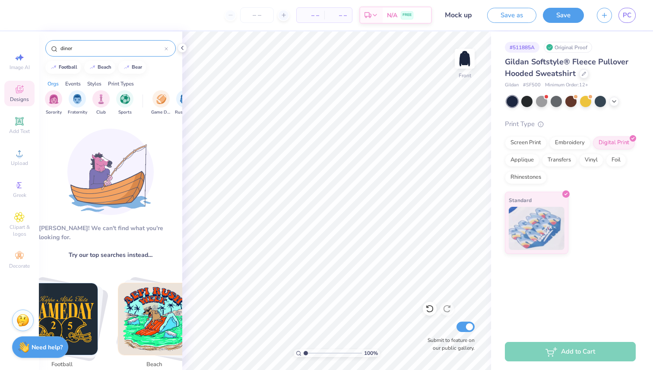
click at [92, 48] on input "diner" at bounding box center [112, 48] width 105 height 9
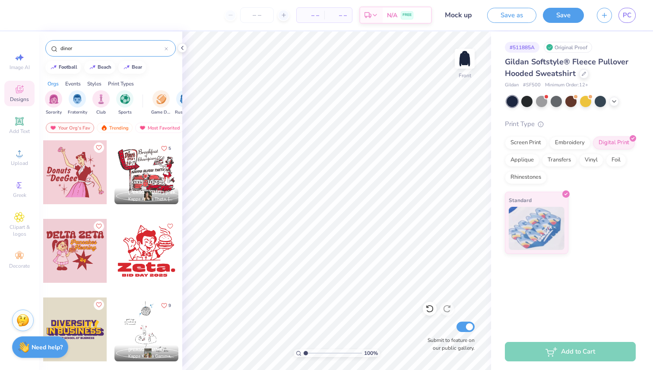
drag, startPoint x: 110, startPoint y: 50, endPoint x: 35, endPoint y: 47, distance: 75.3
click at [35, 47] on div "– – Per Item – – Total Est. Delivery N/A FREE Design Title Mock up Save as Save…" at bounding box center [326, 185] width 653 height 370
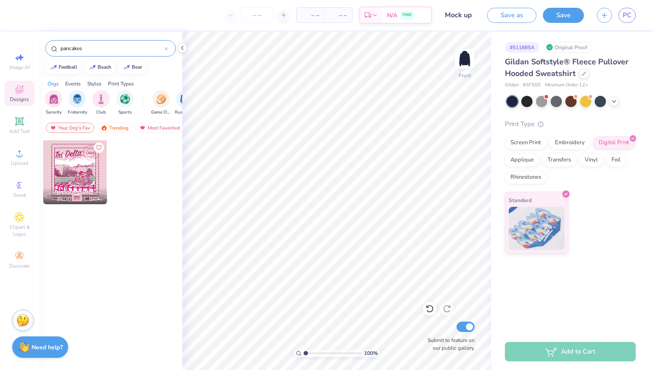
click at [106, 51] on input "pancakes" at bounding box center [112, 48] width 105 height 9
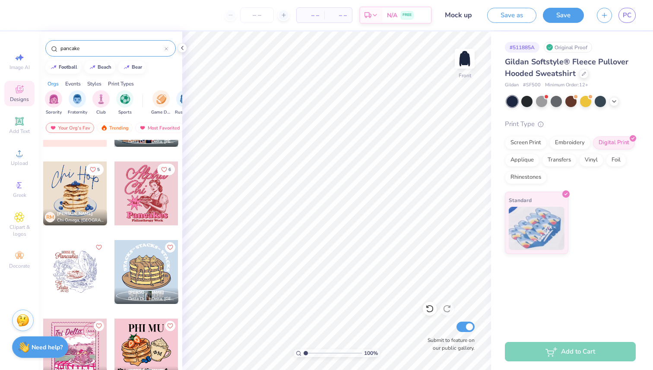
scroll to position [137, 0]
type input "pancake"
click at [147, 200] on div at bounding box center [147, 193] width 64 height 64
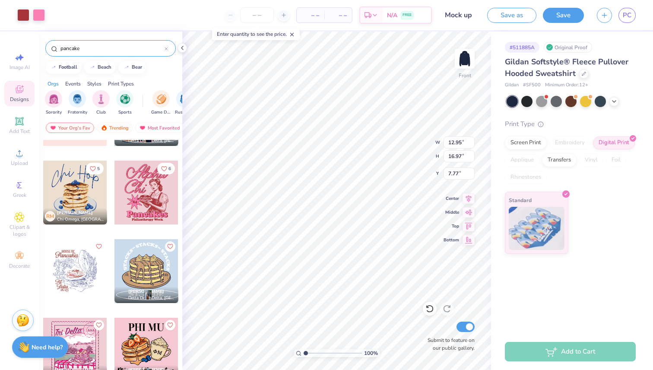
type input "10.83"
type input "14.19"
click at [469, 198] on icon at bounding box center [469, 197] width 12 height 10
click at [470, 197] on icon at bounding box center [469, 197] width 12 height 10
type input "7.35"
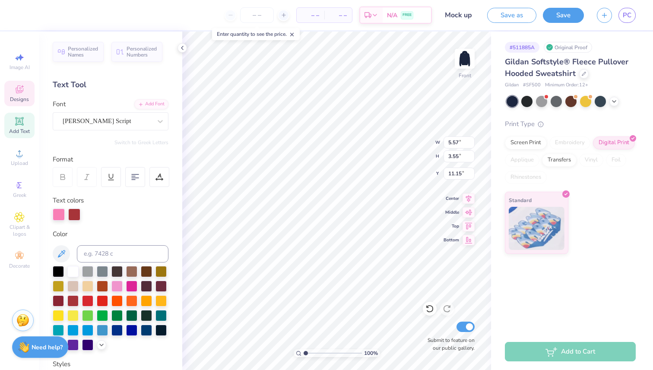
type input "3.67"
type input "14.92"
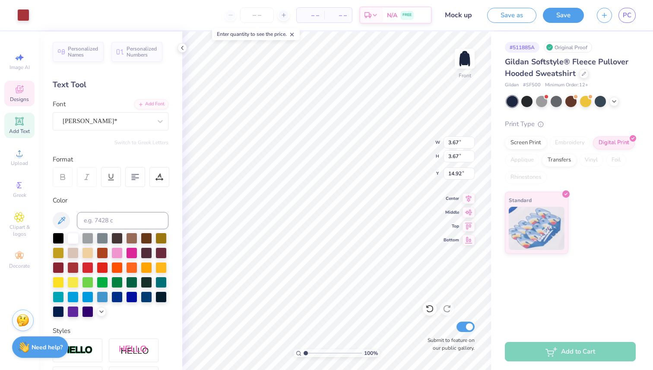
type input "1.34"
type input "0.81"
type input "16.35"
type textarea "'25"
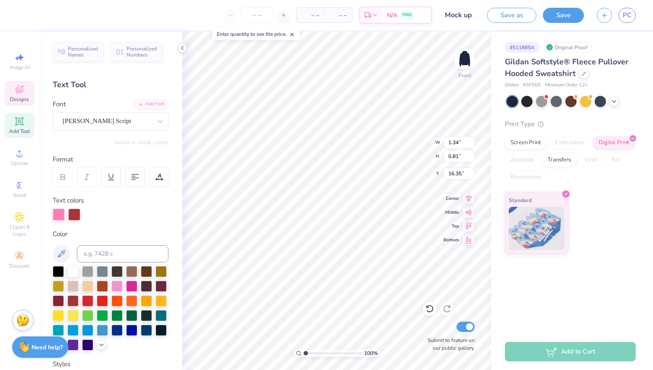
type input "5.57"
type input "3.55"
type input "11.15"
type input "10.42"
type input "4.62"
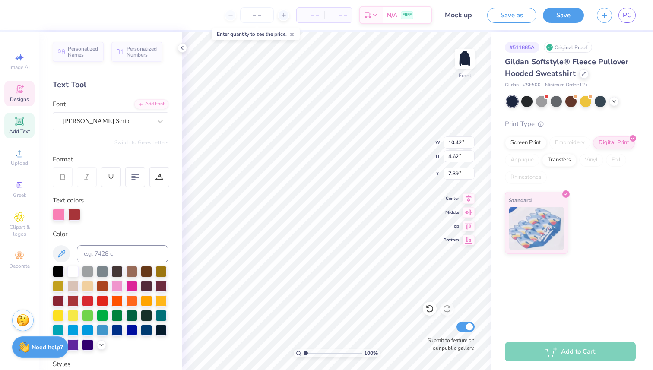
type input "7.41"
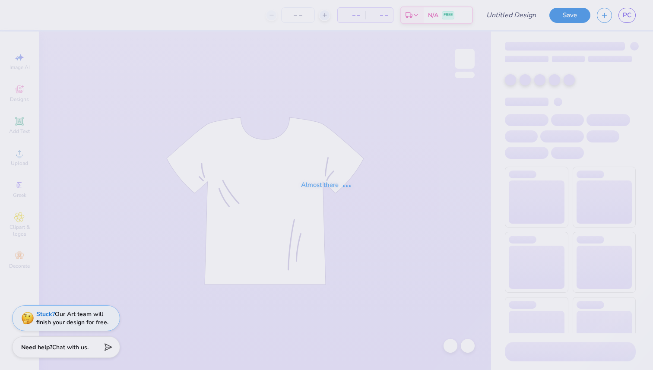
type input "dhop"
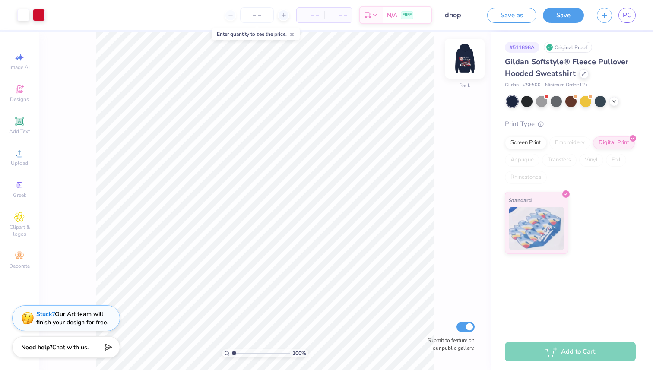
click at [465, 60] on img at bounding box center [465, 58] width 35 height 35
click at [625, 16] on span "PC" at bounding box center [627, 15] width 9 height 10
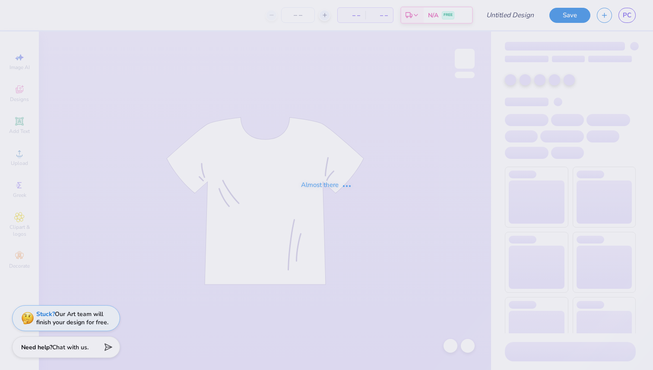
type input "Mock up"
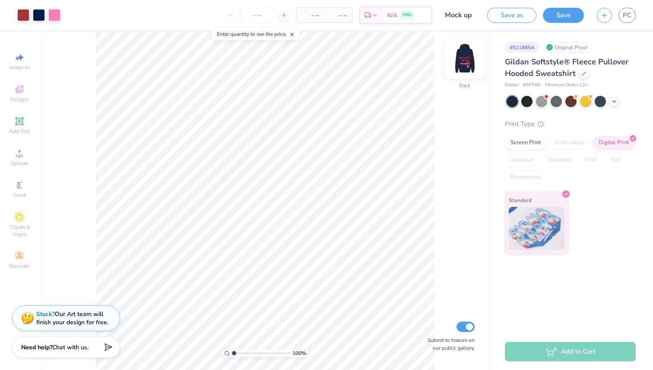
click at [459, 66] on img at bounding box center [465, 58] width 35 height 35
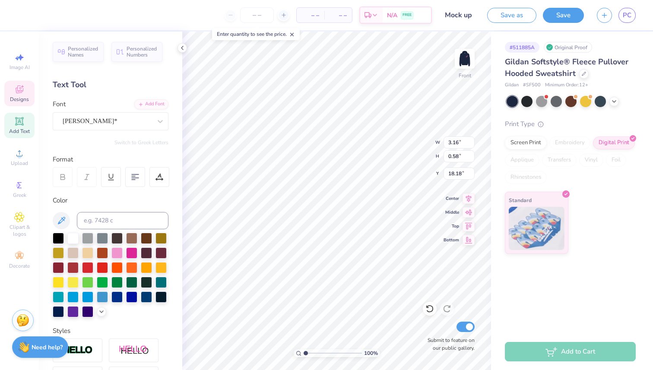
scroll to position [0, 0]
type textarea "Loves St. Jude"
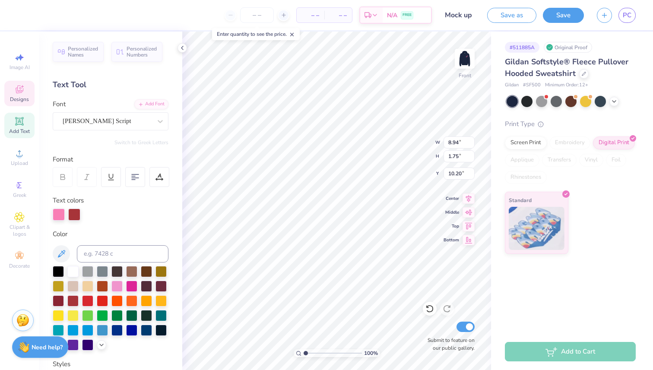
type input "10.20"
type input "8.94"
type input "1.75"
type input "10.33"
type input "1.78"
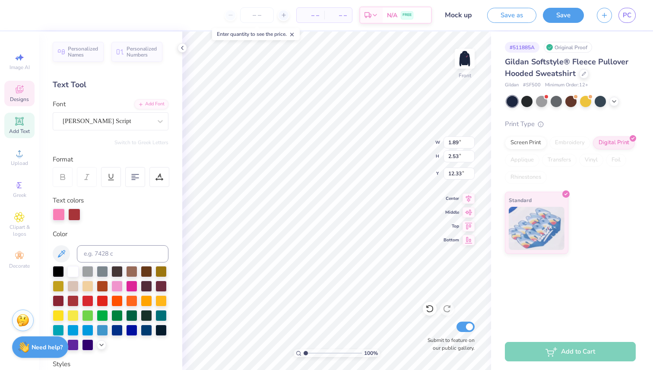
type input "2.60"
type input "12.27"
type input "13.11"
type input "1.57"
type input "2.72"
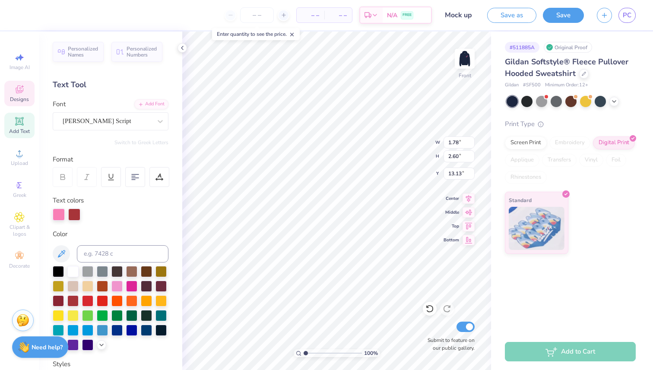
type input "12.98"
type input "1.67"
type input "2.65"
type input "12.88"
type input "8.94"
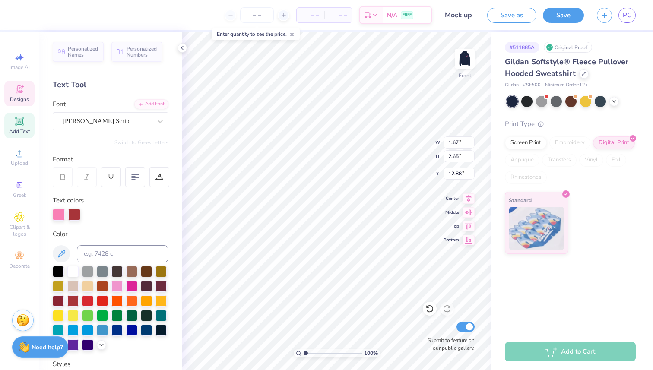
type input "1.75"
type input "10.33"
type input "9.07"
type input "1.78"
type input "10.34"
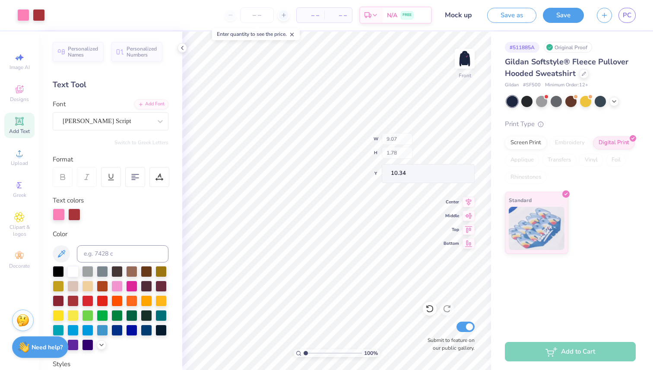
type input "8.39"
type input "1.65"
type input "10.30"
type input "10.33"
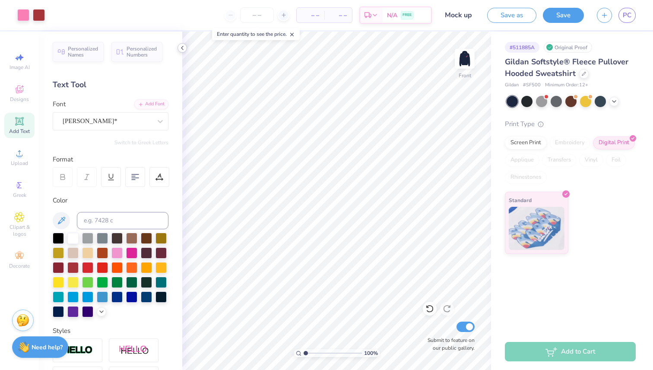
click at [180, 50] on icon at bounding box center [182, 48] width 7 height 7
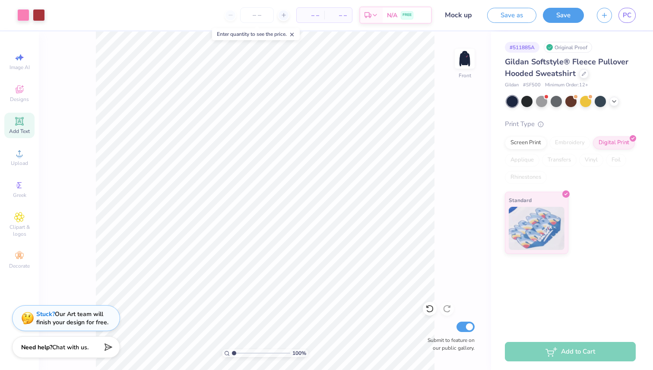
click at [89, 98] on div "100 % Front Submit to feature on our public gallery." at bounding box center [265, 201] width 453 height 339
click at [516, 16] on button "Save as" at bounding box center [512, 13] width 49 height 15
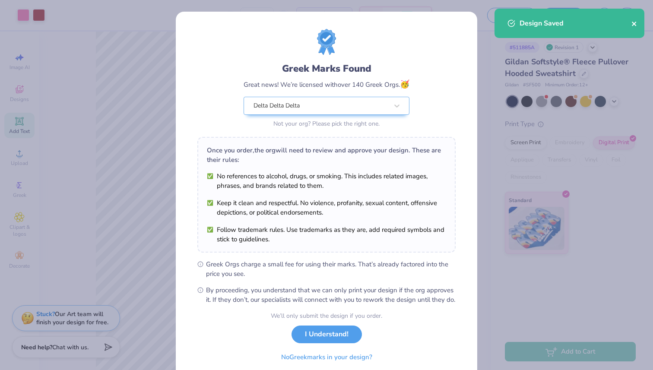
click at [633, 25] on icon "close" at bounding box center [634, 24] width 4 height 4
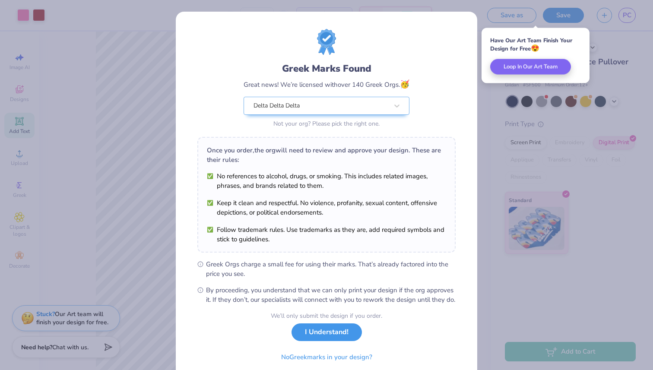
click at [330, 339] on button "I Understand!" at bounding box center [327, 333] width 70 height 18
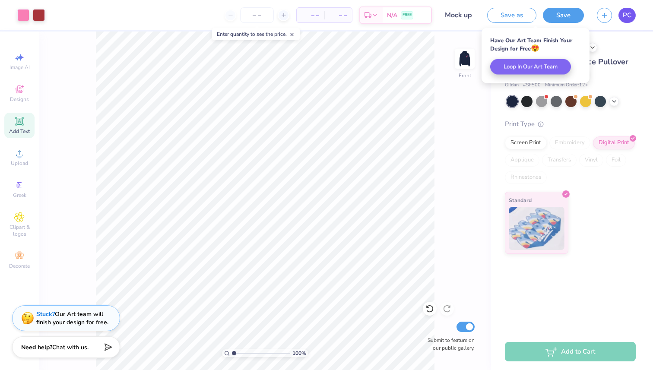
click at [631, 15] on span "PC" at bounding box center [627, 15] width 9 height 10
